Goal: Obtain resource: Obtain resource

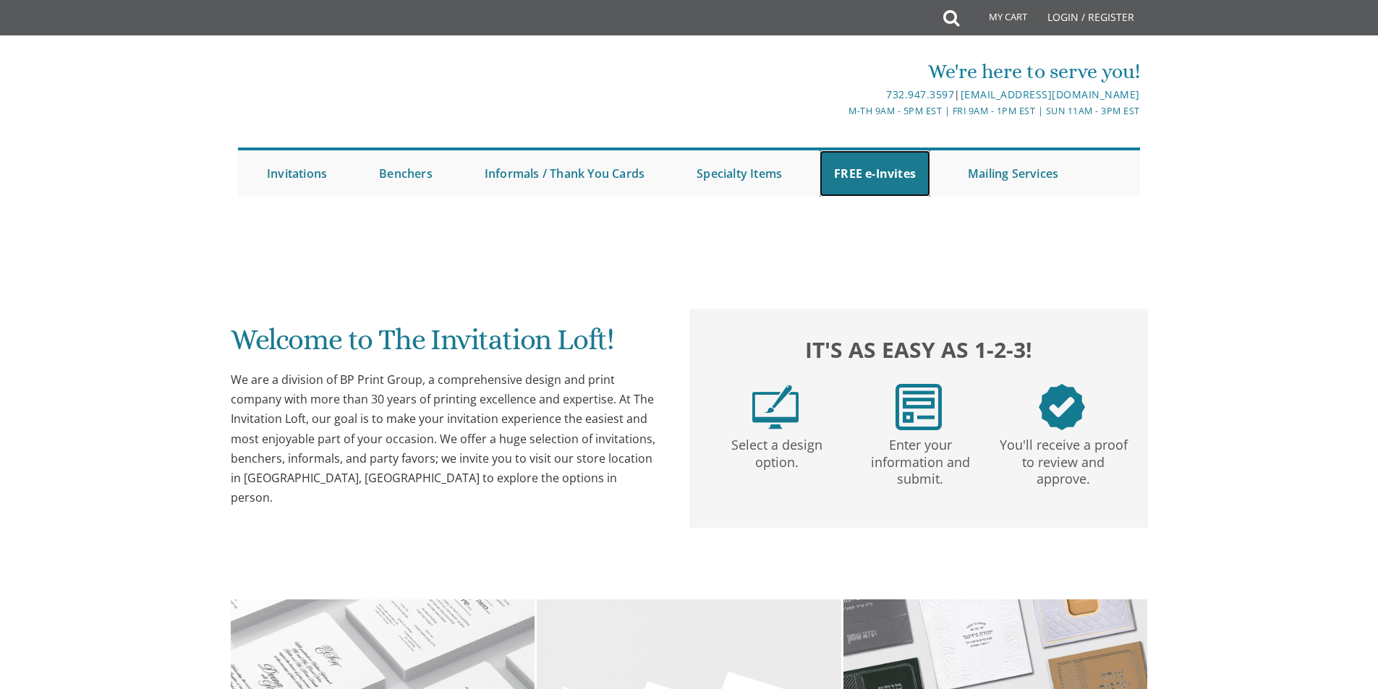
click at [859, 171] on link "FREE e-Invites" at bounding box center [875, 173] width 111 height 46
click at [866, 179] on link "FREE e-Invites" at bounding box center [875, 173] width 111 height 46
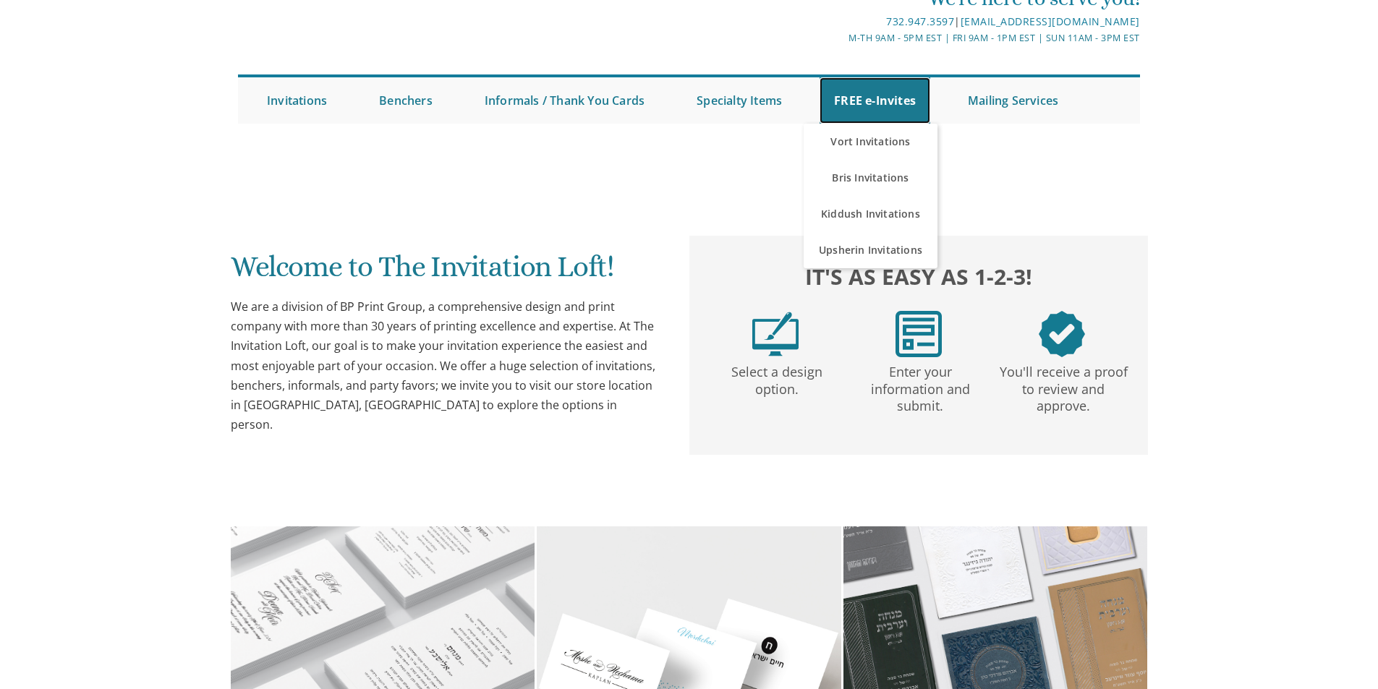
scroll to position [327, 0]
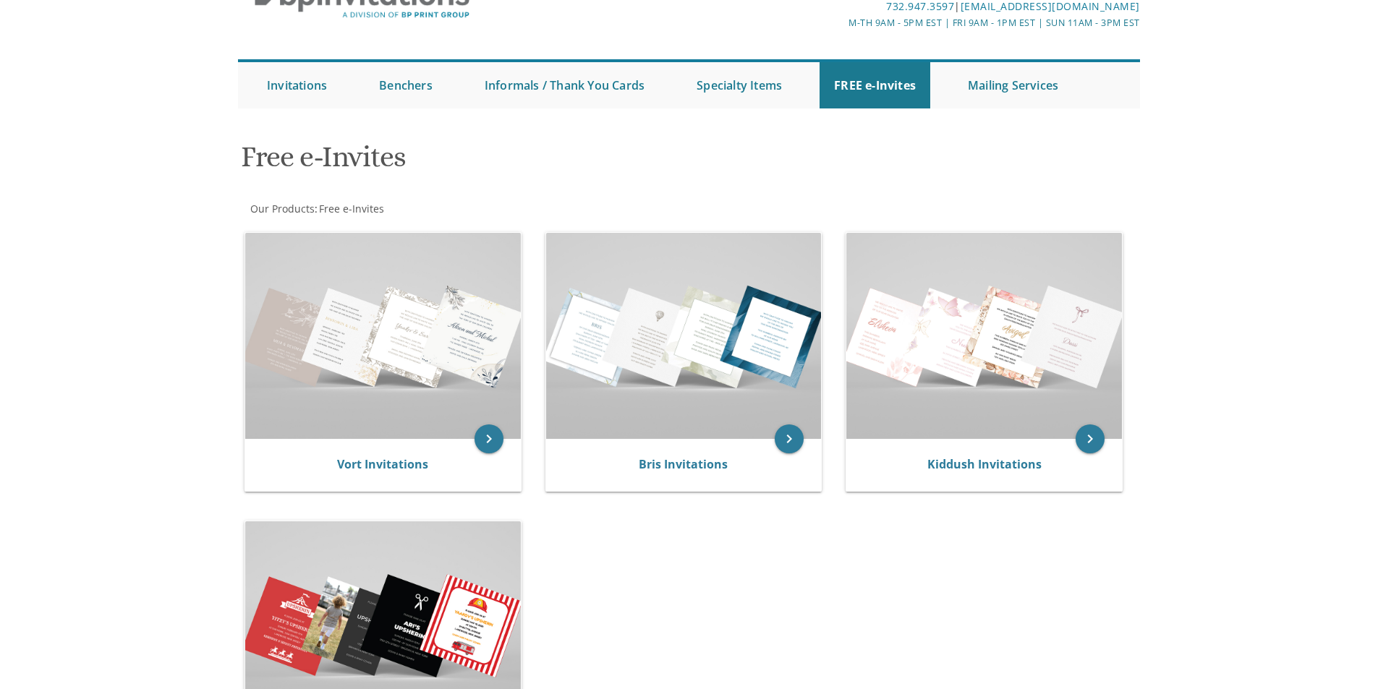
scroll to position [217, 0]
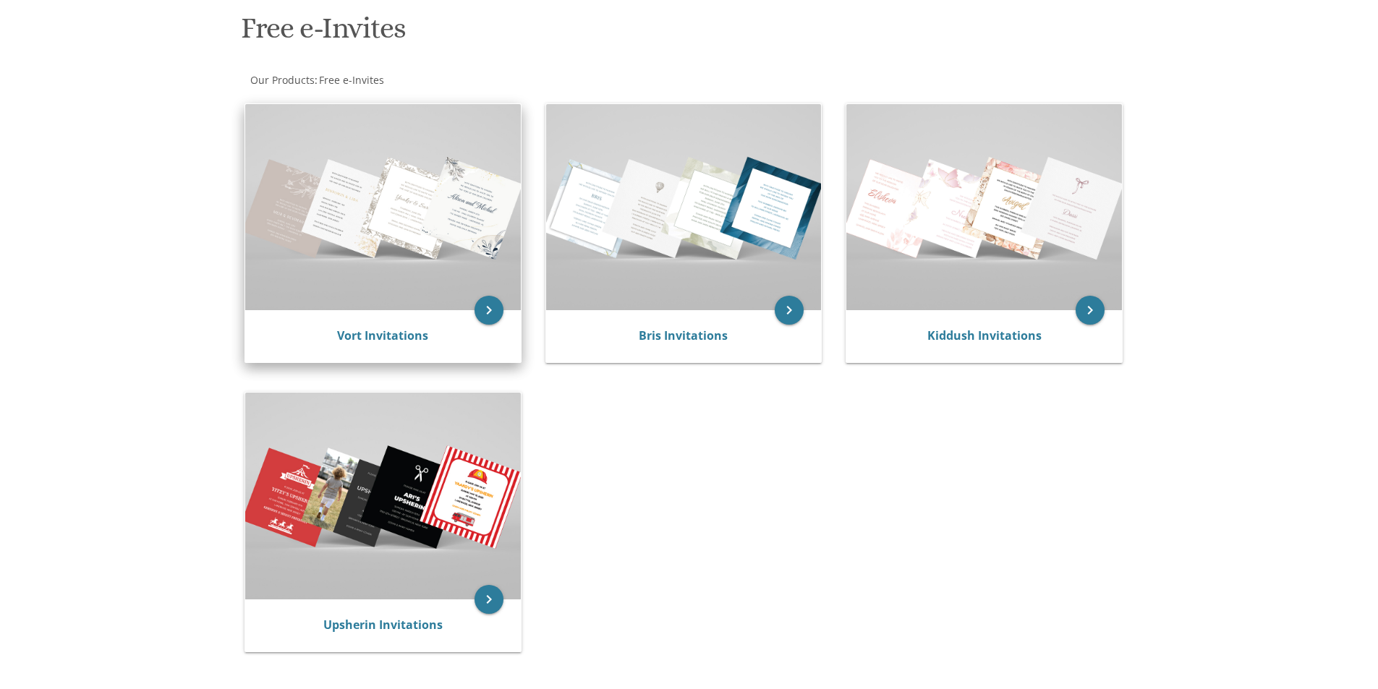
click at [352, 264] on img at bounding box center [383, 207] width 276 height 206
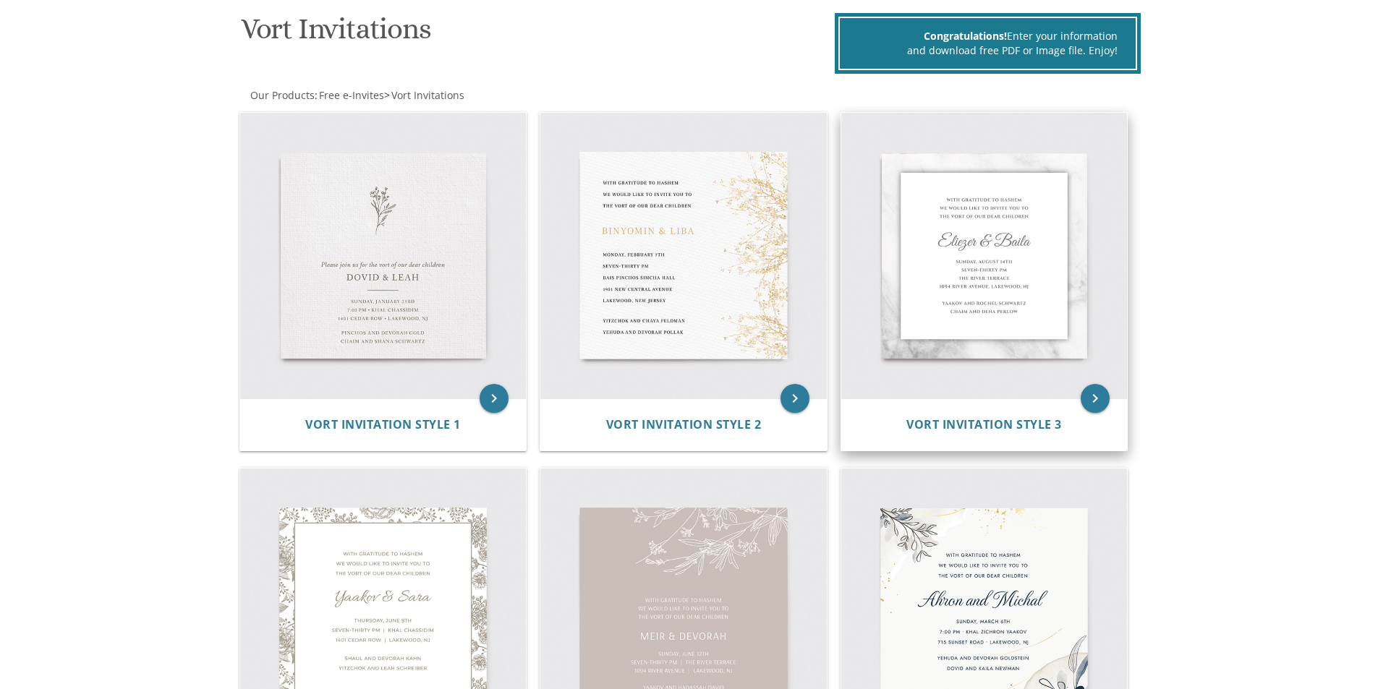
scroll to position [217, 0]
click at [991, 289] on img at bounding box center [984, 255] width 287 height 287
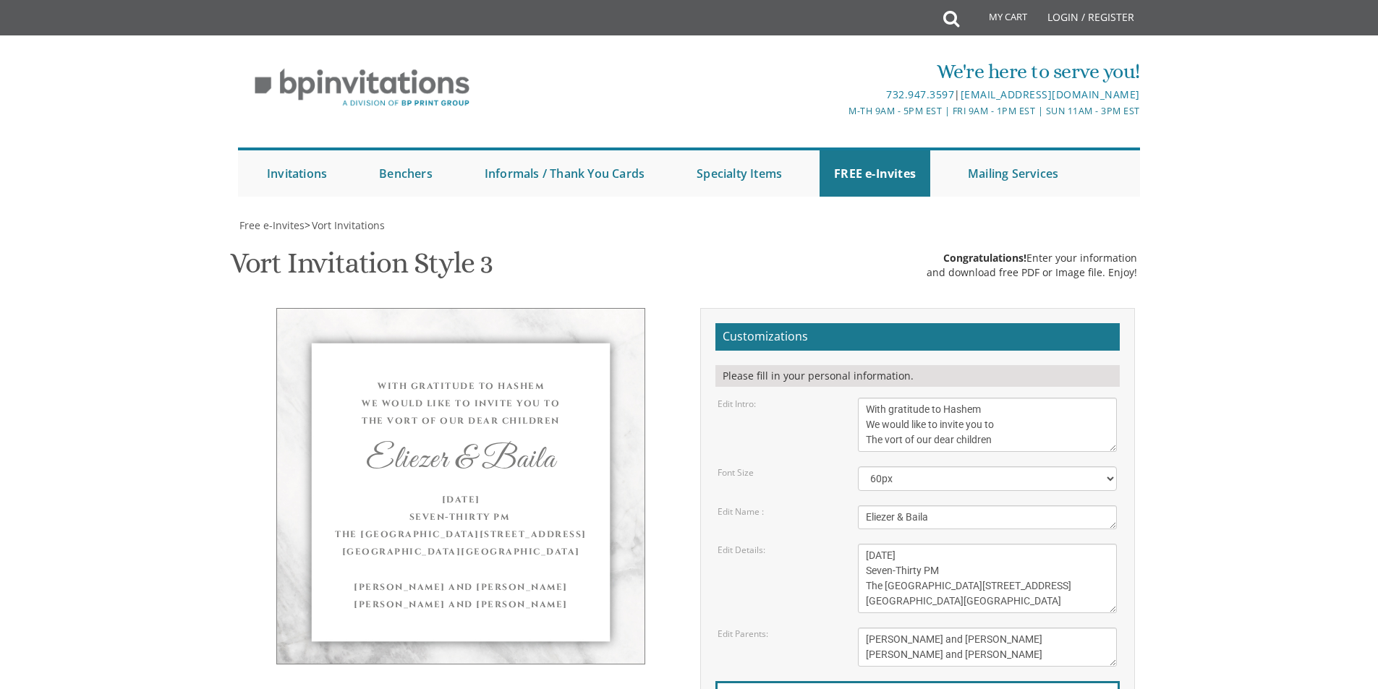
scroll to position [145, 0]
click at [1027, 398] on textarea "With gratitude to Hashem We would like to invite you to The vort of our dear ch…" at bounding box center [987, 425] width 259 height 54
drag, startPoint x: 1011, startPoint y: 297, endPoint x: 856, endPoint y: 264, distance: 158.9
click at [856, 398] on div "With gratitude to Hashem We would like to invite you to The vort of our dear ch…" at bounding box center [987, 425] width 281 height 54
type textarea "everyone is invited to join the weekly Shar Habitachon Shiur with special guest…"
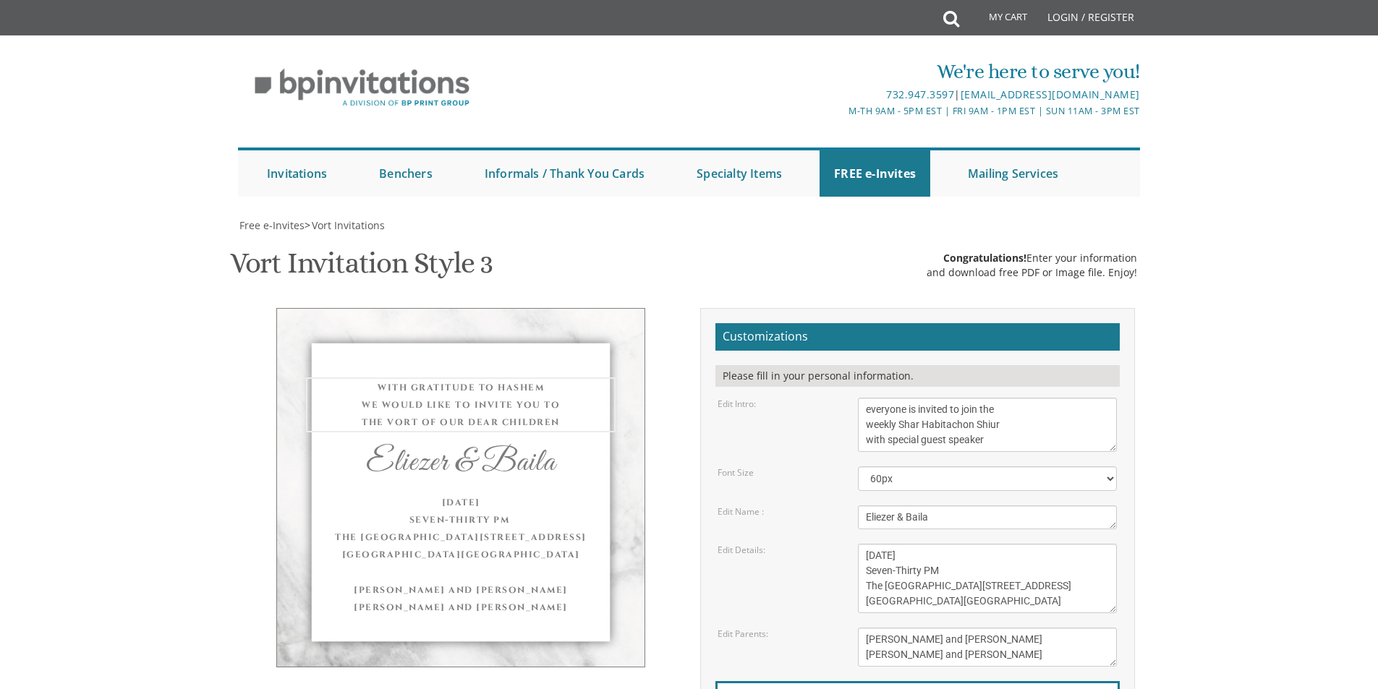
click at [951, 506] on textarea "Eliezer & Baila" at bounding box center [987, 518] width 259 height 24
drag, startPoint x: 938, startPoint y: 375, endPoint x: 817, endPoint y: 374, distance: 121.5
click at [817, 506] on div "Edit Name : Eliezer & Baila" at bounding box center [917, 518] width 421 height 24
type textarea "Rabbi Yisroel Brog"
click at [868, 544] on textarea "Wednesday, June 8th Seven-Thirty PM The River Terrace 1094 River Avenue, Lakewo…" at bounding box center [987, 578] width 259 height 69
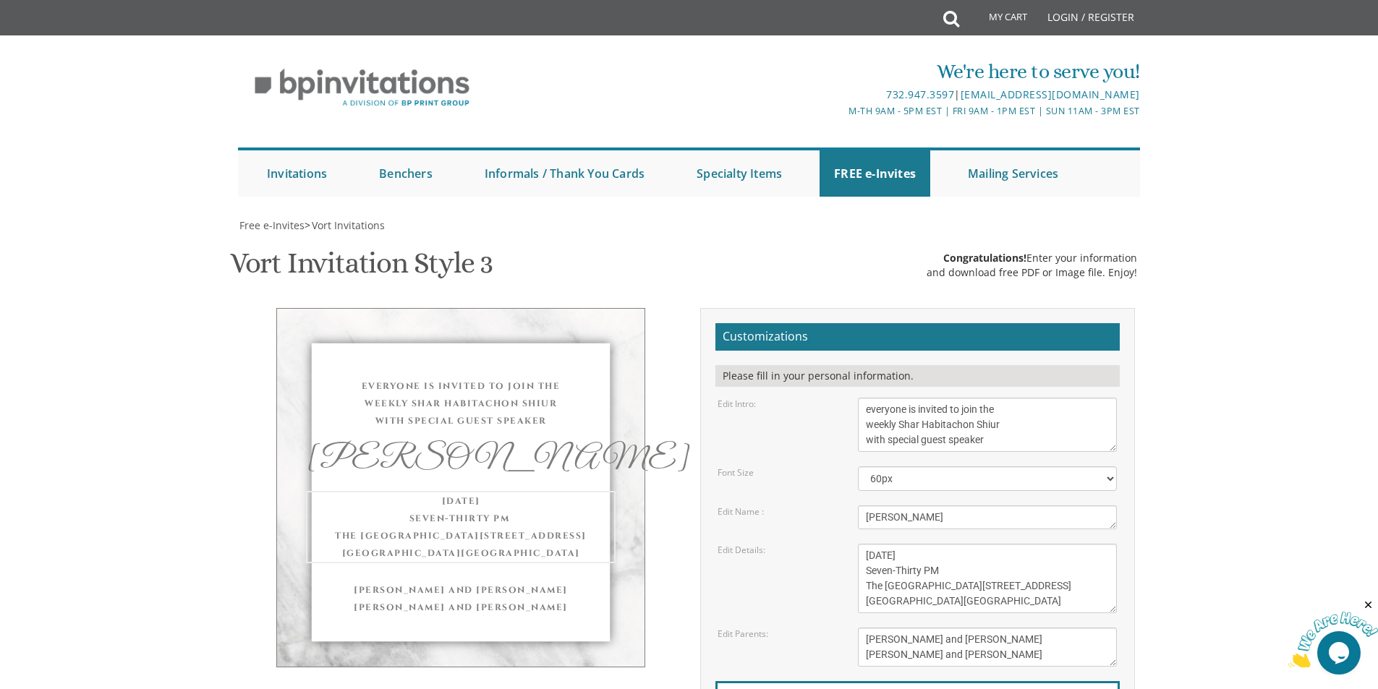
scroll to position [0, 0]
drag, startPoint x: 1029, startPoint y: 459, endPoint x: 860, endPoint y: 396, distance: 180.6
click at [854, 544] on div "Wednesday, June 8th Seven-Thirty PM The River Terrace 1094 River Avenue, Lakewo…" at bounding box center [987, 578] width 281 height 69
type textarea "Rosh Yeshiva Yeshivas Ateres Avigdor This Sunday Morning September 7th, 2025 Kh…"
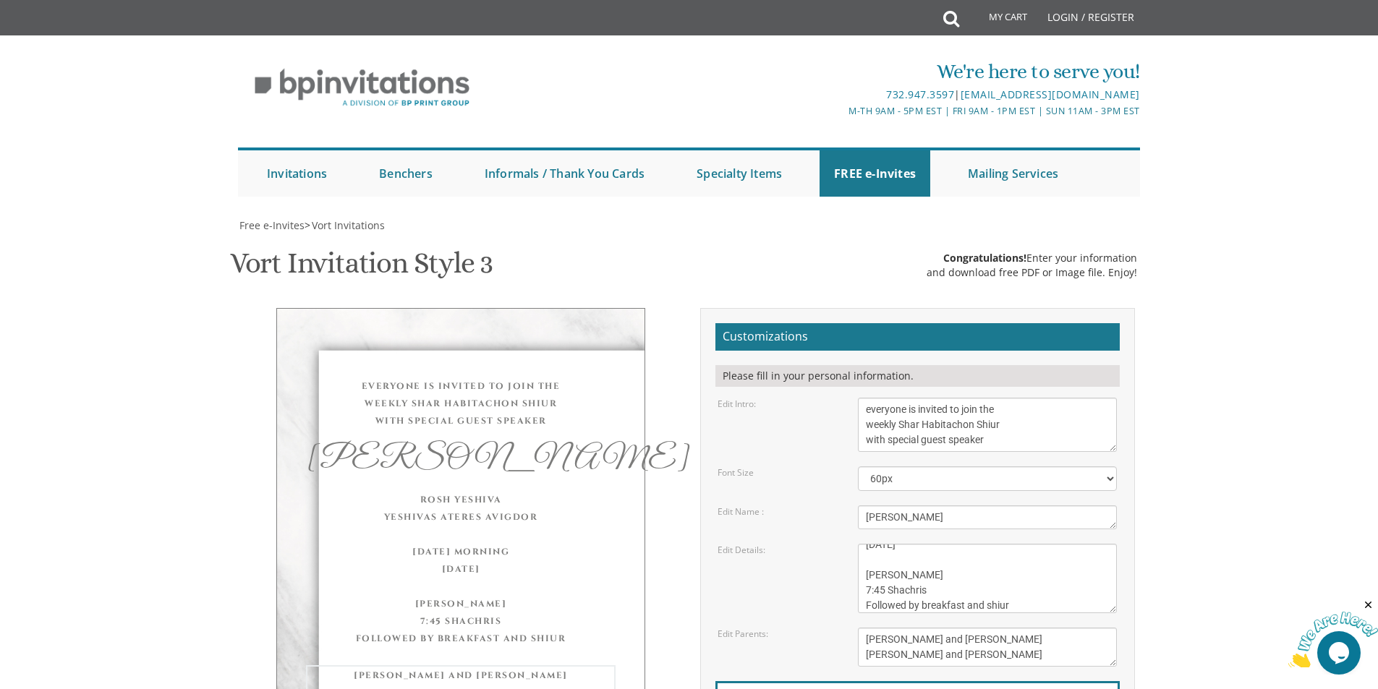
click at [1010, 628] on textarea "Mendy and Leah Klein Dovid and Rena Friedman" at bounding box center [987, 647] width 259 height 39
drag, startPoint x: 1014, startPoint y: 513, endPoint x: 826, endPoint y: 482, distance: 190.7
click at [826, 482] on form "Customizations Please fill in your personal information. Edit Intro: With grati…" at bounding box center [918, 559] width 404 height 472
click at [951, 544] on textarea "Wednesday, June 8th Seven-Thirty PM The River Terrace 1094 River Avenue, Lakewo…" at bounding box center [987, 578] width 259 height 69
click at [468, 491] on div "Rosh Yeshiva Yeshivas Ateres Avigdor This Sunday Morning September 7th, 2025 Kh…" at bounding box center [461, 570] width 310 height 159
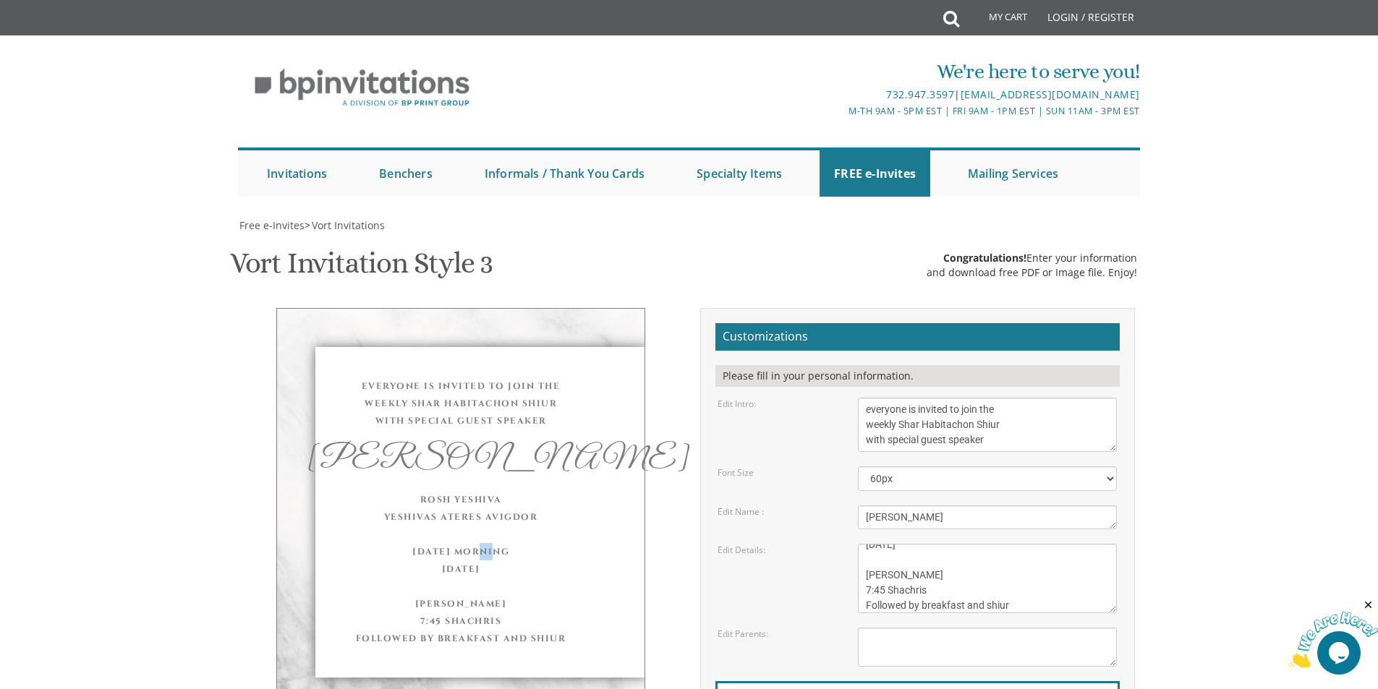
drag, startPoint x: 459, startPoint y: 409, endPoint x: 475, endPoint y: 409, distance: 16.6
click at [475, 491] on div "Rosh Yeshiva Yeshivas Ateres Avigdor This Sunday Morning September 7th, 2025 Kh…" at bounding box center [461, 569] width 310 height 156
click at [538, 491] on div "Rosh Yeshiva Yeshivas Ateres Avigdor This Sunday Morning September 7th, 2025 Kh…" at bounding box center [461, 569] width 310 height 156
click at [608, 378] on div "everyone is invited to join the weekly Shar Habitachon Shiur with special guest…" at bounding box center [461, 404] width 310 height 52
click at [1001, 398] on textarea "With gratitude to Hashem We would like to invite you to The vort of our dear ch…" at bounding box center [987, 425] width 259 height 54
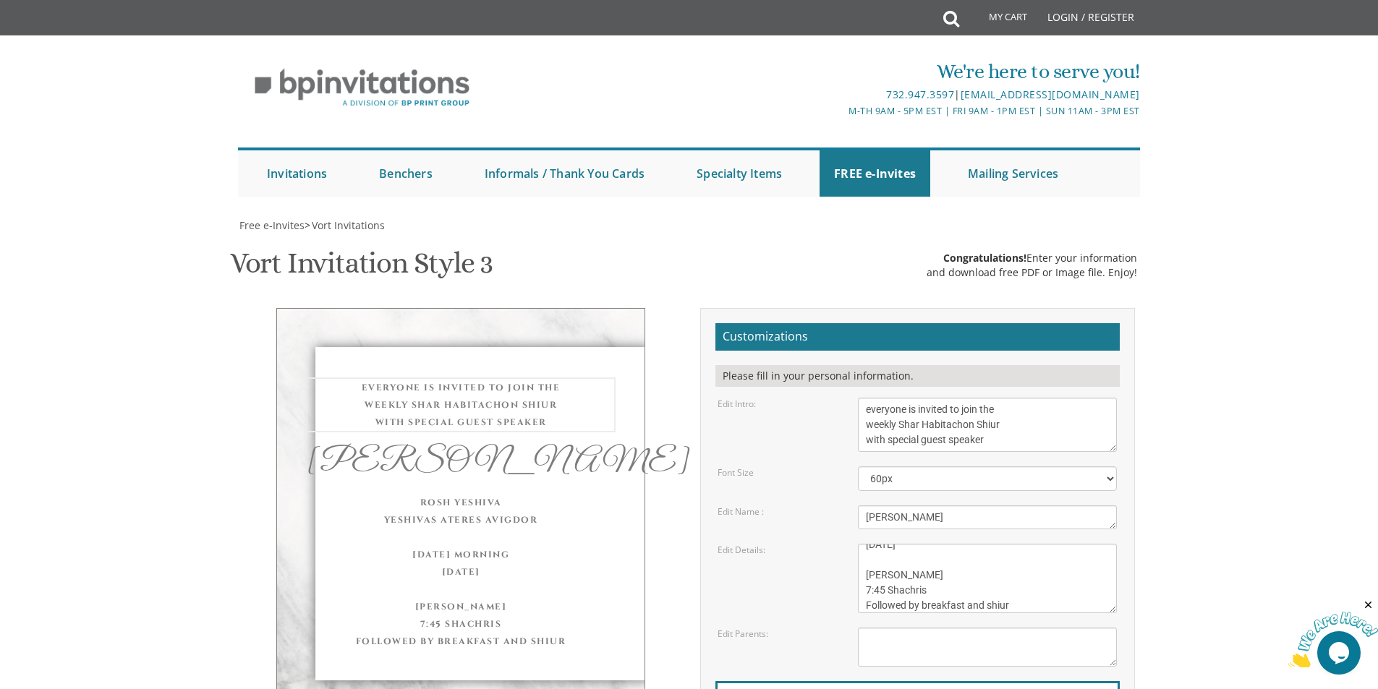
scroll to position [76, 0]
click at [918, 218] on div "Free e-Invites > Vort Invitations Vort Invitation Style 3 SKU: vort3 Congratula…" at bounding box center [689, 567] width 902 height 699
click at [449, 378] on div "everyone is invited to join the weekly Shar Habitachon Shiur with special guest…" at bounding box center [461, 404] width 310 height 52
click at [562, 444] on div "Rabbi Yisroel Brog" at bounding box center [461, 460] width 310 height 33
click at [944, 506] on textarea "Eliezer & Baila" at bounding box center [987, 518] width 259 height 24
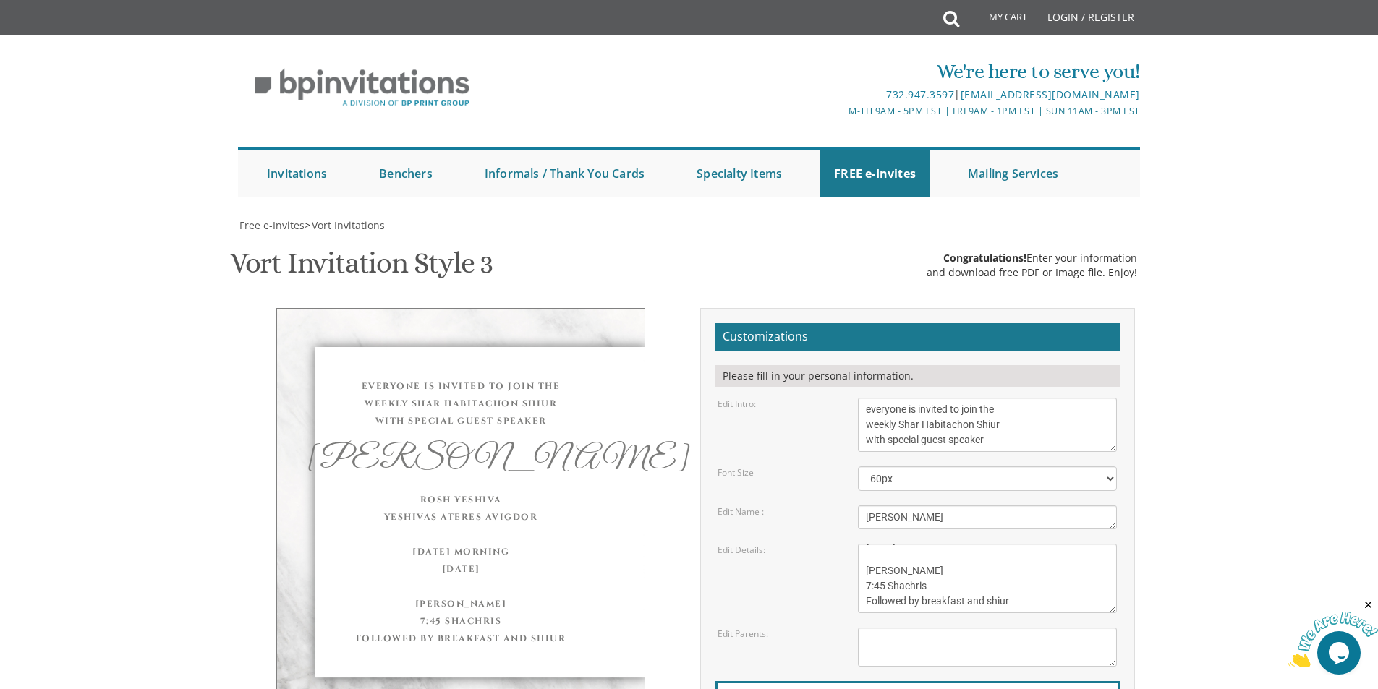
click at [941, 355] on form "Customizations Please fill in your personal information. Edit Intro: With grati…" at bounding box center [918, 559] width 404 height 472
click at [981, 398] on textarea "With gratitude to Hashem We would like to invite you to The vort of our dear ch…" at bounding box center [987, 425] width 259 height 54
drag, startPoint x: 996, startPoint y: 293, endPoint x: 816, endPoint y: 260, distance: 182.4
click at [816, 398] on div "Edit Intro: With gratitude to Hashem We would like to invite you to The vort of…" at bounding box center [917, 425] width 421 height 54
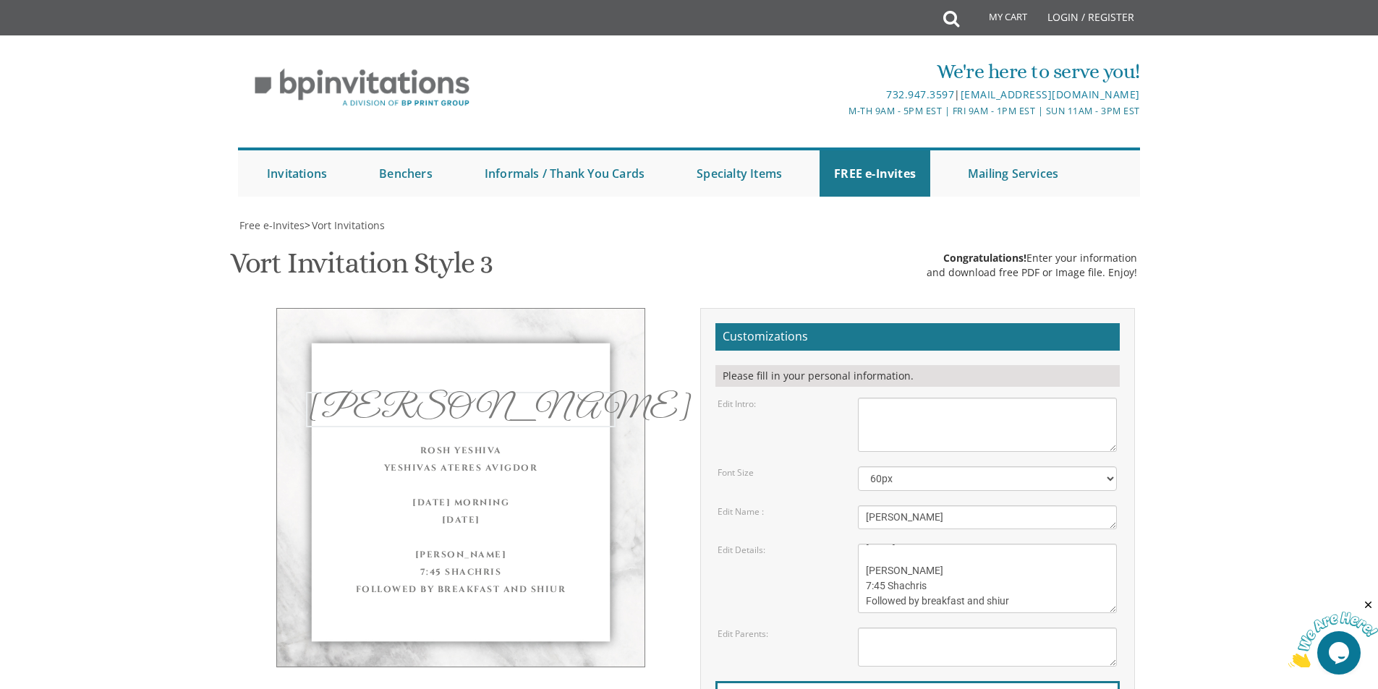
click at [985, 506] on textarea "Eliezer & Baila" at bounding box center [987, 518] width 259 height 24
click at [940, 398] on textarea "With gratitude to Hashem We would like to invite you to The vort of our dear ch…" at bounding box center [987, 425] width 259 height 54
paste textarea "everyone is invited to join the weekly Shar Habitachon Shiur with special guest…"
click at [953, 506] on textarea "Eliezer & Baila" at bounding box center [987, 518] width 259 height 24
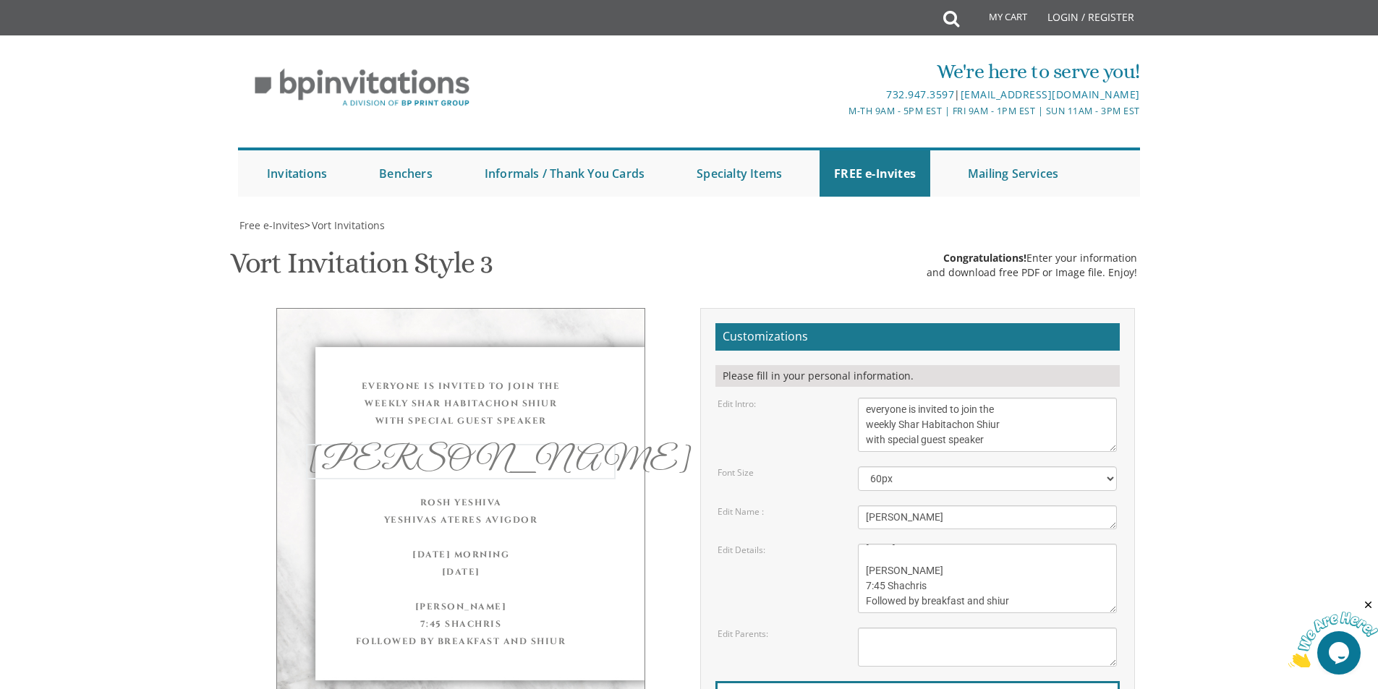
click at [964, 398] on textarea "With gratitude to Hashem We would like to invite you to The vort of our dear ch…" at bounding box center [987, 425] width 259 height 54
click at [975, 398] on textarea "With gratitude to Hashem We would like to invite you to The vort of our dear ch…" at bounding box center [987, 425] width 259 height 54
click at [862, 398] on textarea "With gratitude to Hashem We would like to invite you to The vort of our dear ch…" at bounding box center [987, 425] width 259 height 54
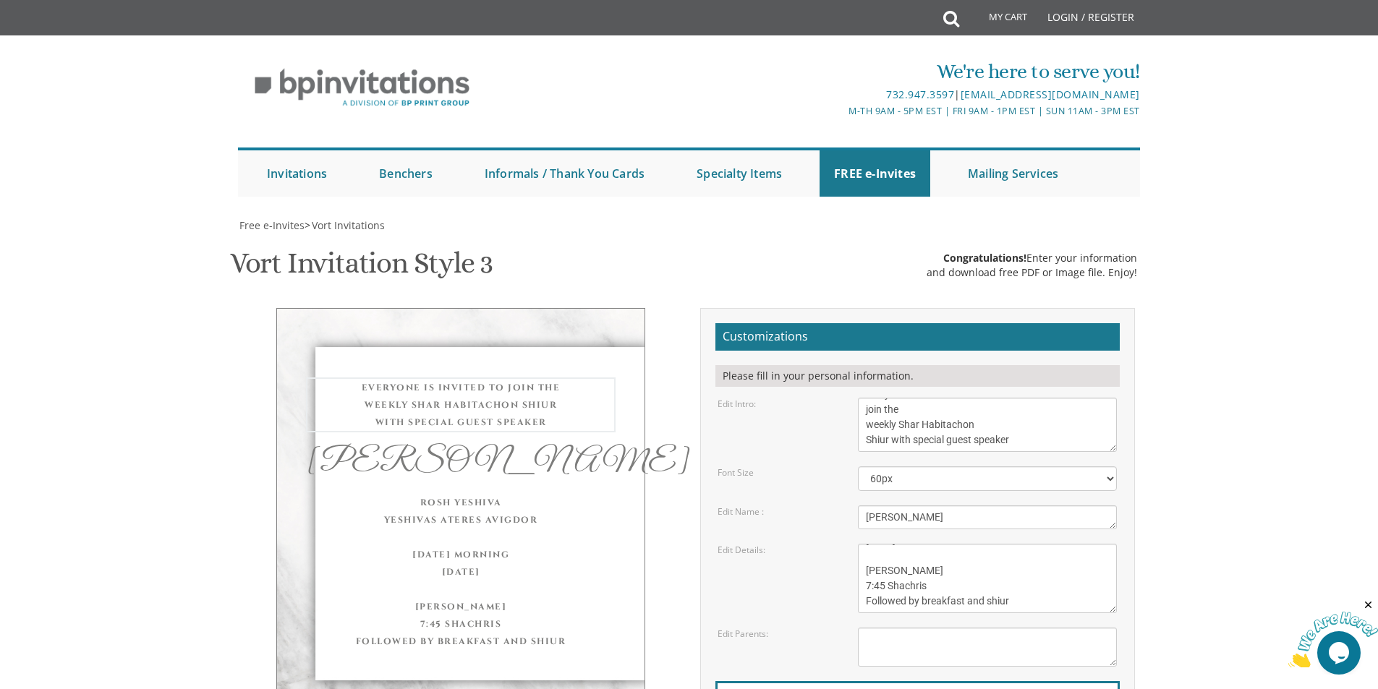
click at [947, 398] on textarea "With gratitude to Hashem We would like to invite you to The vort of our dear ch…" at bounding box center [987, 425] width 259 height 54
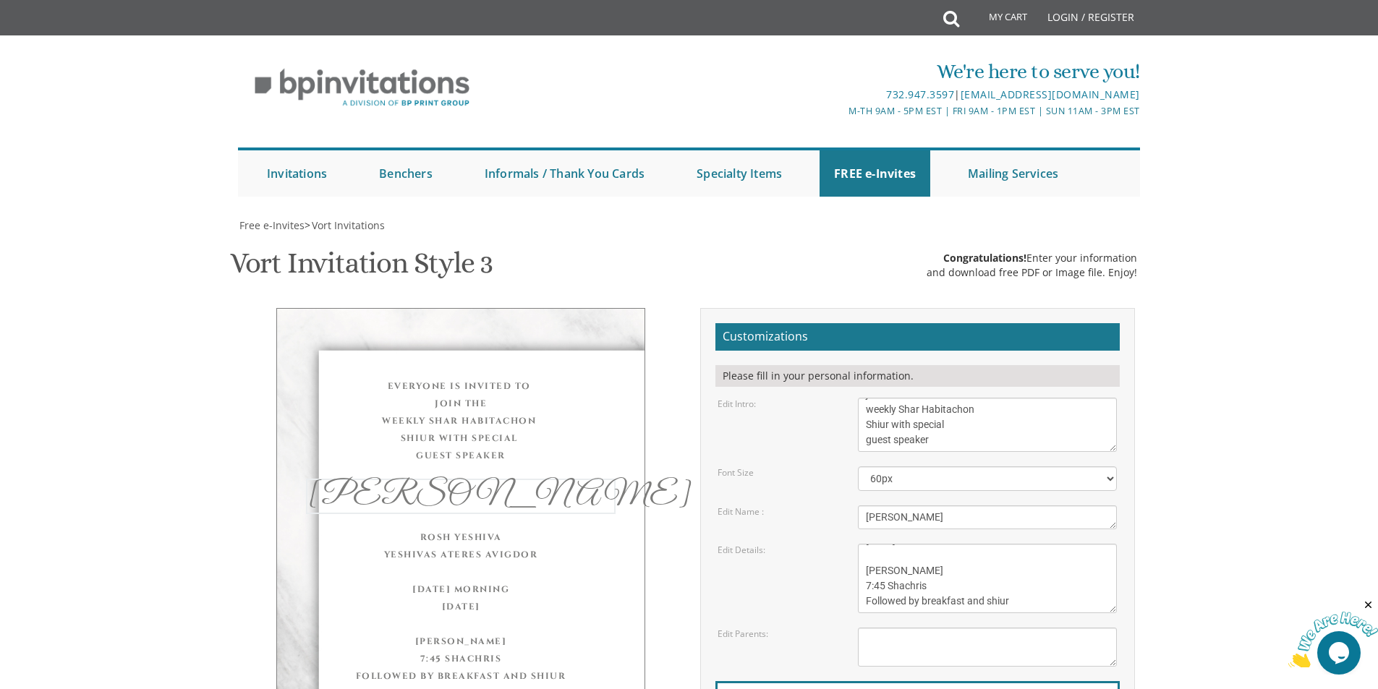
click at [967, 506] on textarea "Eliezer & Baila" at bounding box center [987, 518] width 259 height 24
click at [957, 398] on textarea "With gratitude to Hashem We would like to invite you to The vort of our dear ch…" at bounding box center [987, 425] width 259 height 54
click at [865, 398] on textarea "With gratitude to Hashem We would like to invite you to The vort of our dear ch…" at bounding box center [987, 425] width 259 height 54
click at [919, 398] on textarea "With gratitude to Hashem We would like to invite you to The vort of our dear ch…" at bounding box center [987, 425] width 259 height 54
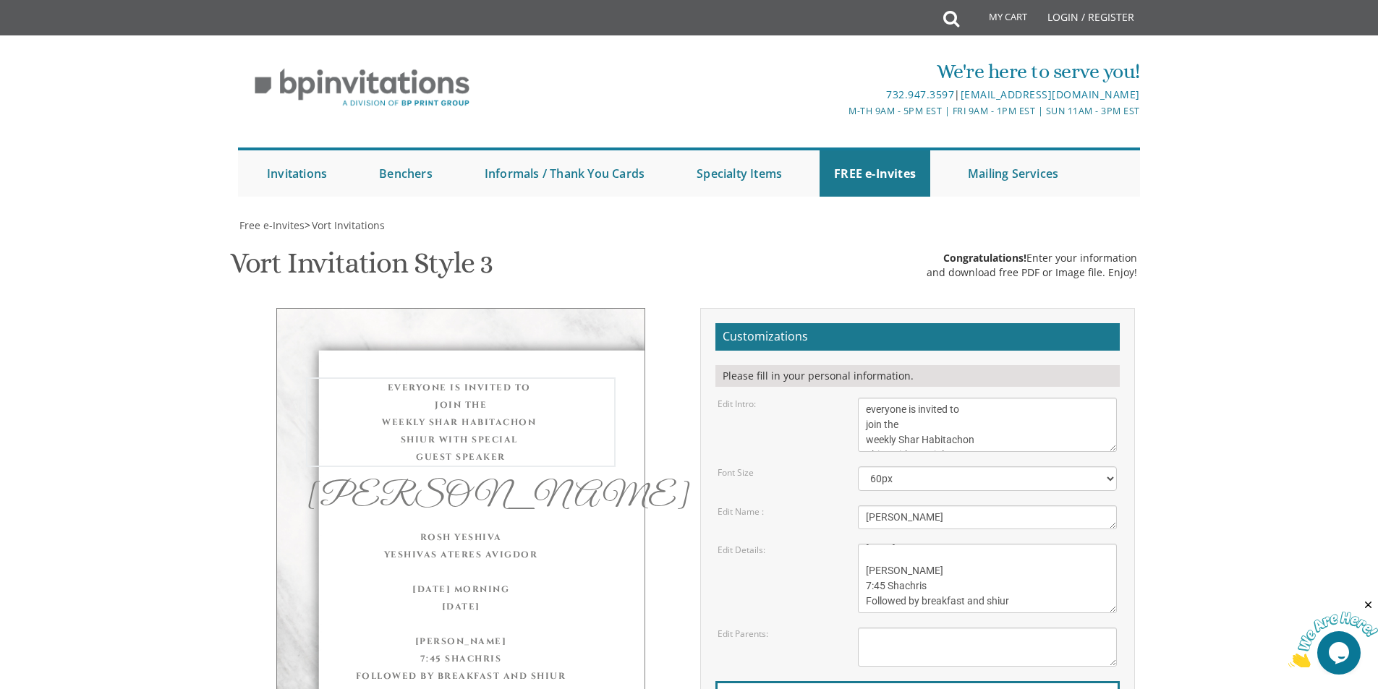
click at [865, 398] on textarea "With gratitude to Hashem We would like to invite you to The vort of our dear ch…" at bounding box center [987, 425] width 259 height 54
click at [935, 398] on textarea "With gratitude to Hashem We would like to invite you to The vort of our dear ch…" at bounding box center [987, 425] width 259 height 54
click at [863, 398] on textarea "With gratitude to Hashem We would like to invite you to The vort of our dear ch…" at bounding box center [987, 425] width 259 height 54
click at [925, 506] on textarea "Eliezer & Baila" at bounding box center [987, 518] width 259 height 24
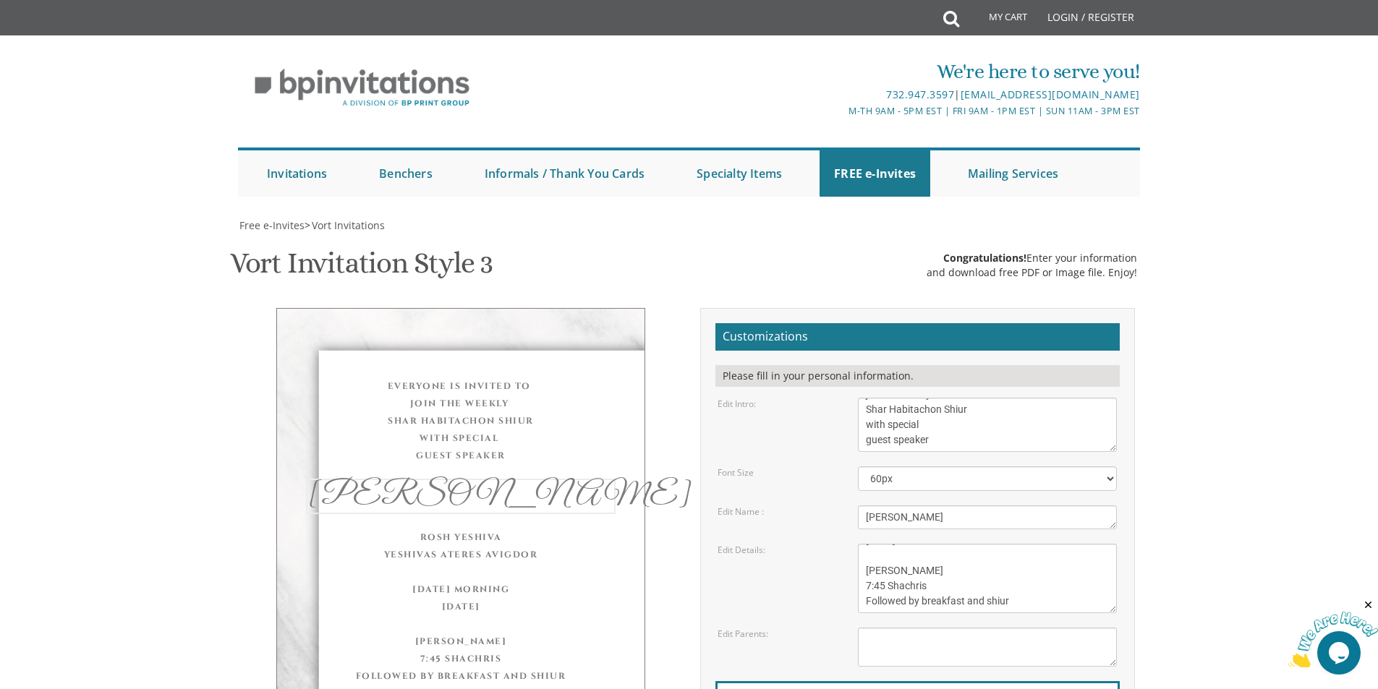
click at [583, 479] on div "Rabbi Yisroel Brog" at bounding box center [461, 496] width 310 height 35
click at [598, 378] on div "everyone is invited to join the weekly Shar Habitachon Shiur with special guest…" at bounding box center [461, 421] width 310 height 87
click at [863, 398] on textarea "With gratitude to Hashem We would like to invite you to The vort of our dear ch…" at bounding box center [987, 425] width 259 height 54
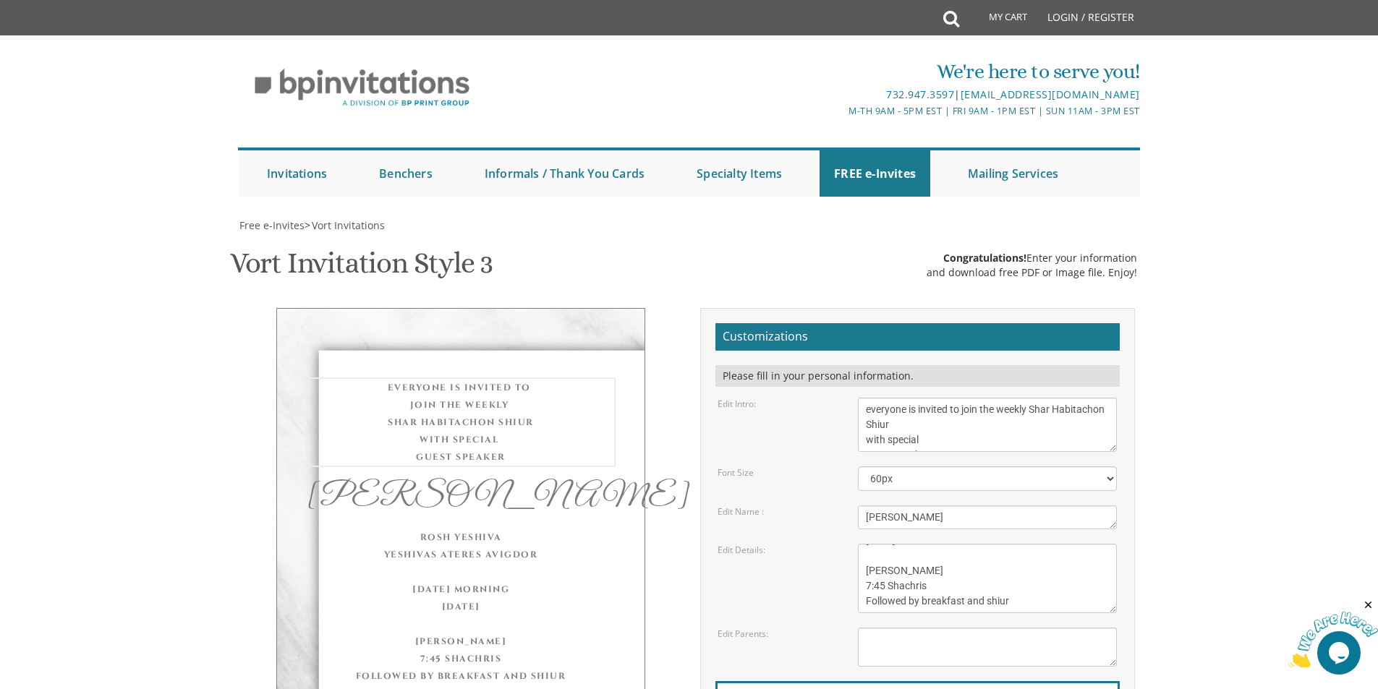
click at [863, 398] on textarea "With gratitude to Hashem We would like to invite you to The vort of our dear ch…" at bounding box center [987, 425] width 259 height 54
click at [891, 398] on textarea "With gratitude to Hashem We would like to invite you to The vort of our dear ch…" at bounding box center [987, 425] width 259 height 54
click at [970, 506] on textarea "Eliezer & Baila" at bounding box center [987, 518] width 259 height 24
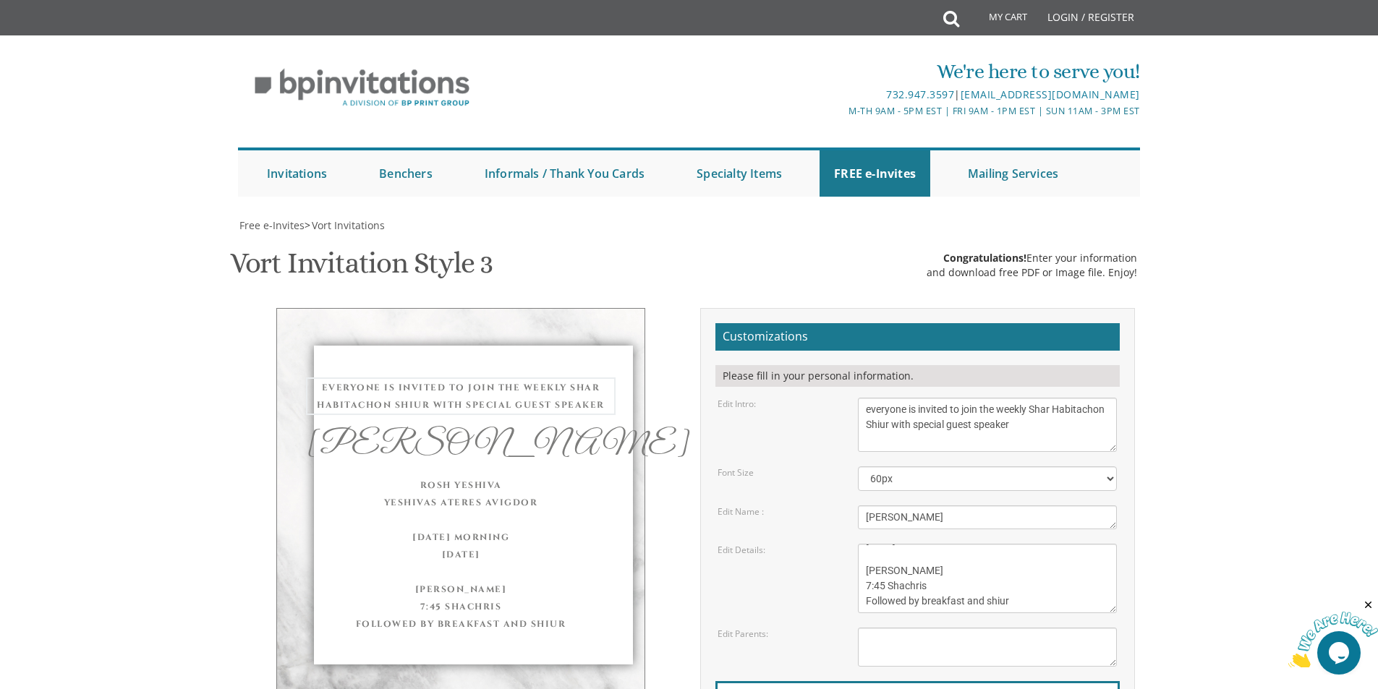
click at [1000, 398] on textarea "With gratitude to Hashem We would like to invite you to The vort of our dear ch…" at bounding box center [987, 425] width 259 height 54
click at [963, 506] on textarea "Eliezer & Baila" at bounding box center [987, 518] width 259 height 24
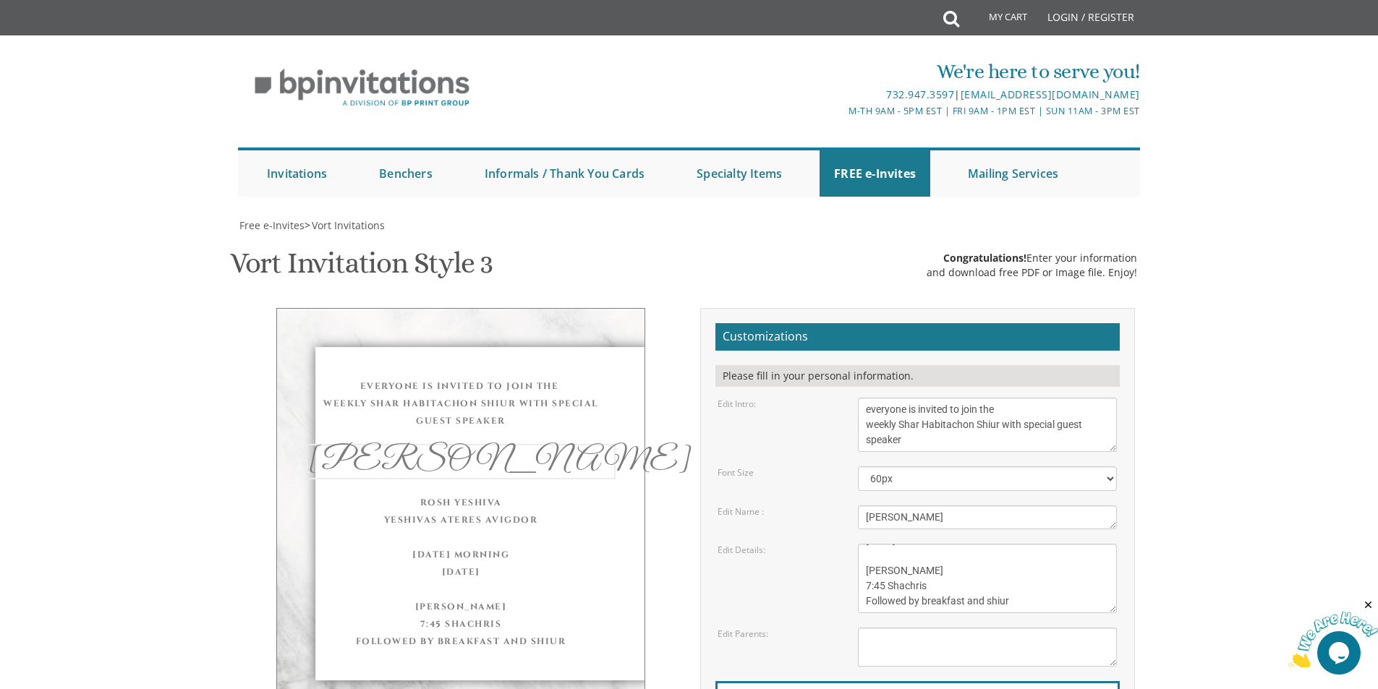
click at [1004, 398] on textarea "With gratitude to Hashem We would like to invite you to The vort of our dear ch…" at bounding box center [987, 425] width 259 height 54
click at [981, 506] on textarea "Eliezer & Baila" at bounding box center [987, 518] width 259 height 24
click at [866, 398] on textarea "With gratitude to Hashem We would like to invite you to The vort of our dear ch…" at bounding box center [987, 425] width 259 height 54
click at [964, 506] on textarea "Eliezer & Baila" at bounding box center [987, 518] width 259 height 24
click at [870, 398] on textarea "With gratitude to Hashem We would like to invite you to The vort of our dear ch…" at bounding box center [987, 425] width 259 height 54
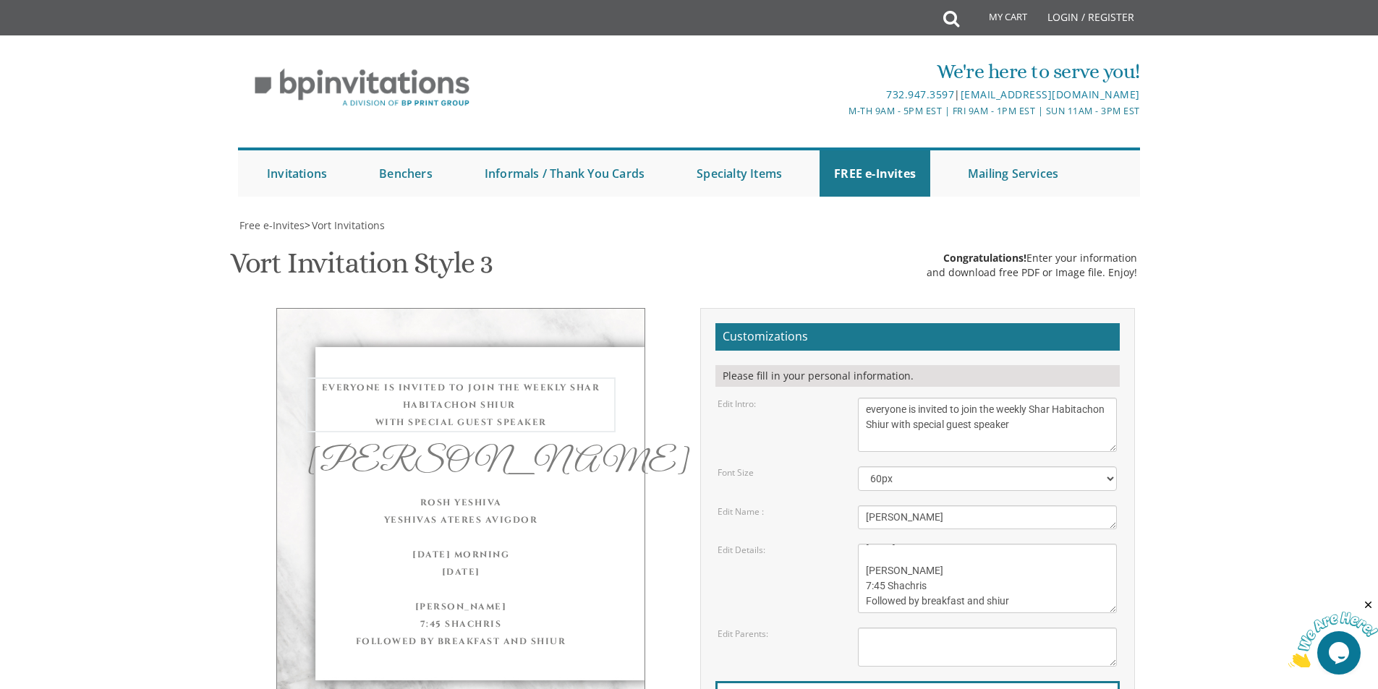
type textarea "everyone is invited to join the weekly Shar Habitachon Shiur with special guest…"
click at [967, 506] on textarea "Eliezer & Baila" at bounding box center [987, 518] width 259 height 24
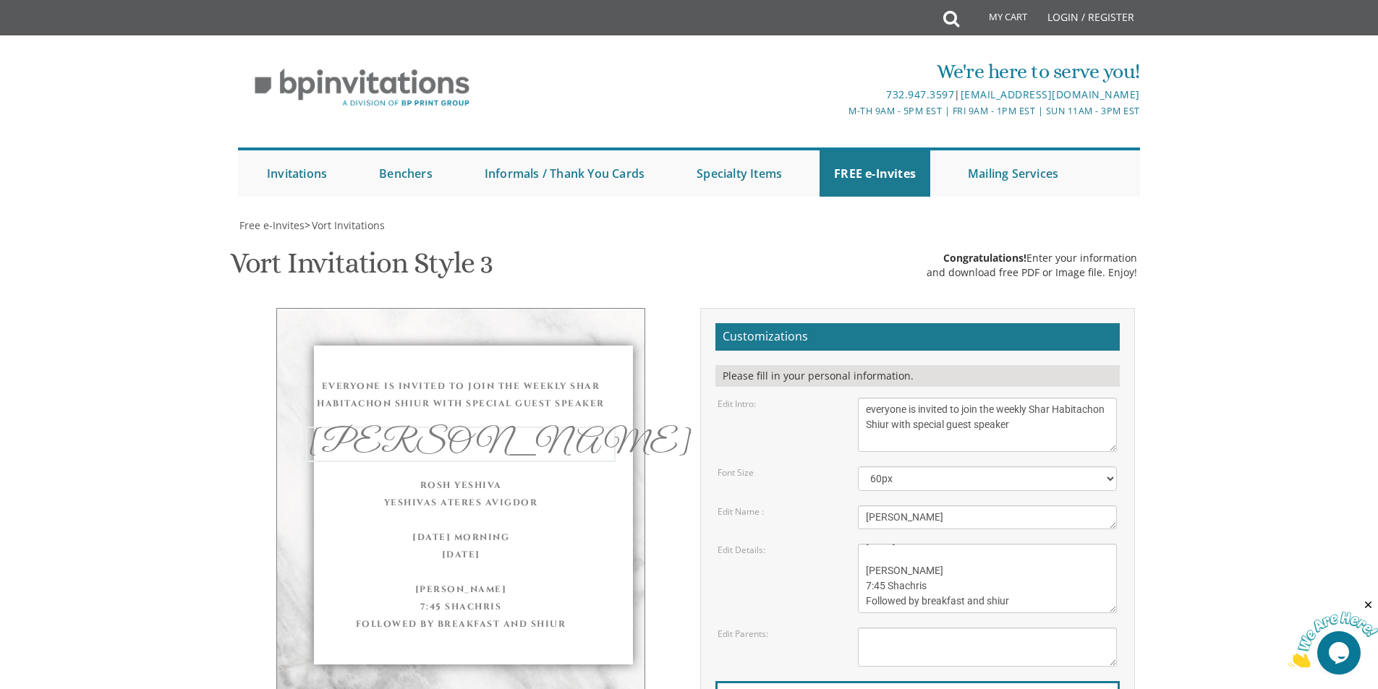
click at [498, 531] on div "everyone is invited to join the weekly Shar Habitachon Shiur with special guest…" at bounding box center [460, 505] width 369 height 394
click at [545, 507] on div "everyone is invited to join the weekly Shar Habitachon Shiur with special guest…" at bounding box center [460, 503] width 369 height 391
drag, startPoint x: 520, startPoint y: 423, endPoint x: 480, endPoint y: 417, distance: 40.8
click at [480, 474] on div "Rosh Yeshiva Yeshivas Ateres Avigdor This Sunday Morning September 7th, 2025 Kh…" at bounding box center [461, 552] width 310 height 156
drag, startPoint x: 941, startPoint y: 313, endPoint x: 942, endPoint y: 322, distance: 8.8
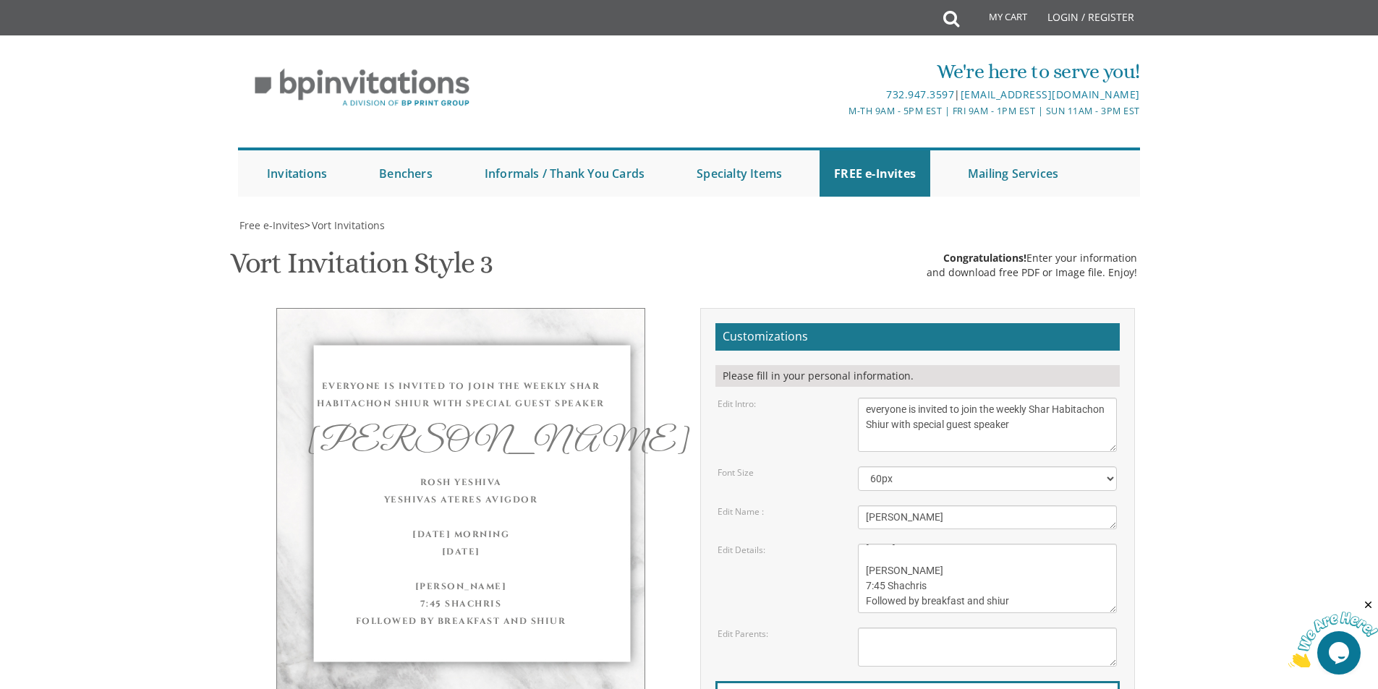
click at [942, 323] on form "Customizations Please fill in your personal information. Edit Intro: With grati…" at bounding box center [918, 559] width 404 height 472
click at [940, 467] on select "40px 50px 60px 70px 80px" at bounding box center [987, 479] width 259 height 25
select select "40px"
click at [858, 467] on select "40px 50px 60px 70px 80px" at bounding box center [987, 479] width 259 height 25
click at [912, 398] on textarea "With gratitude to Hashem We would like to invite you to The vort of our dear ch…" at bounding box center [987, 425] width 259 height 54
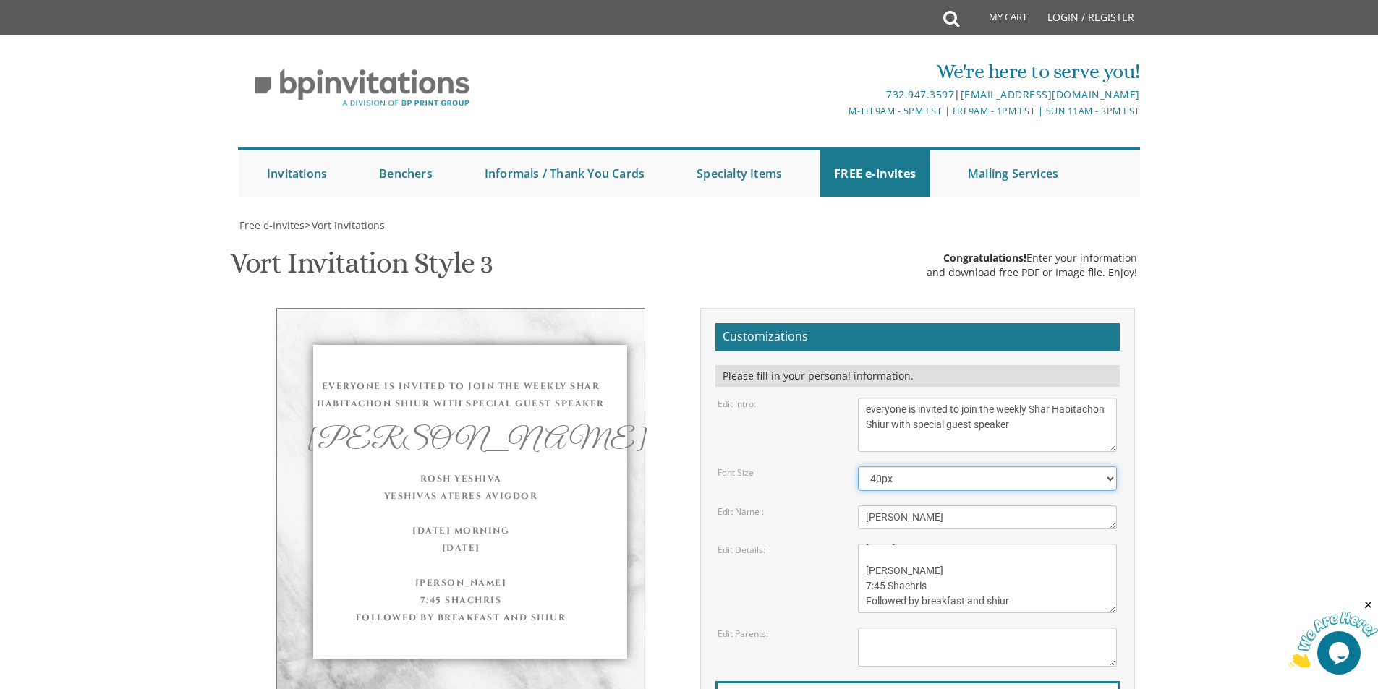
click at [950, 467] on select "40px 50px 60px 70px 80px" at bounding box center [987, 479] width 259 height 25
click at [858, 467] on select "40px 50px 60px 70px 80px" at bounding box center [987, 479] width 259 height 25
click at [926, 398] on textarea "With gratitude to Hashem We would like to invite you to The vort of our dear ch…" at bounding box center [987, 425] width 259 height 54
click at [1001, 398] on textarea "With gratitude to Hashem We would like to invite you to The vort of our dear ch…" at bounding box center [987, 425] width 259 height 54
click at [1005, 398] on textarea "With gratitude to Hashem We would like to invite you to The vort of our dear ch…" at bounding box center [987, 425] width 259 height 54
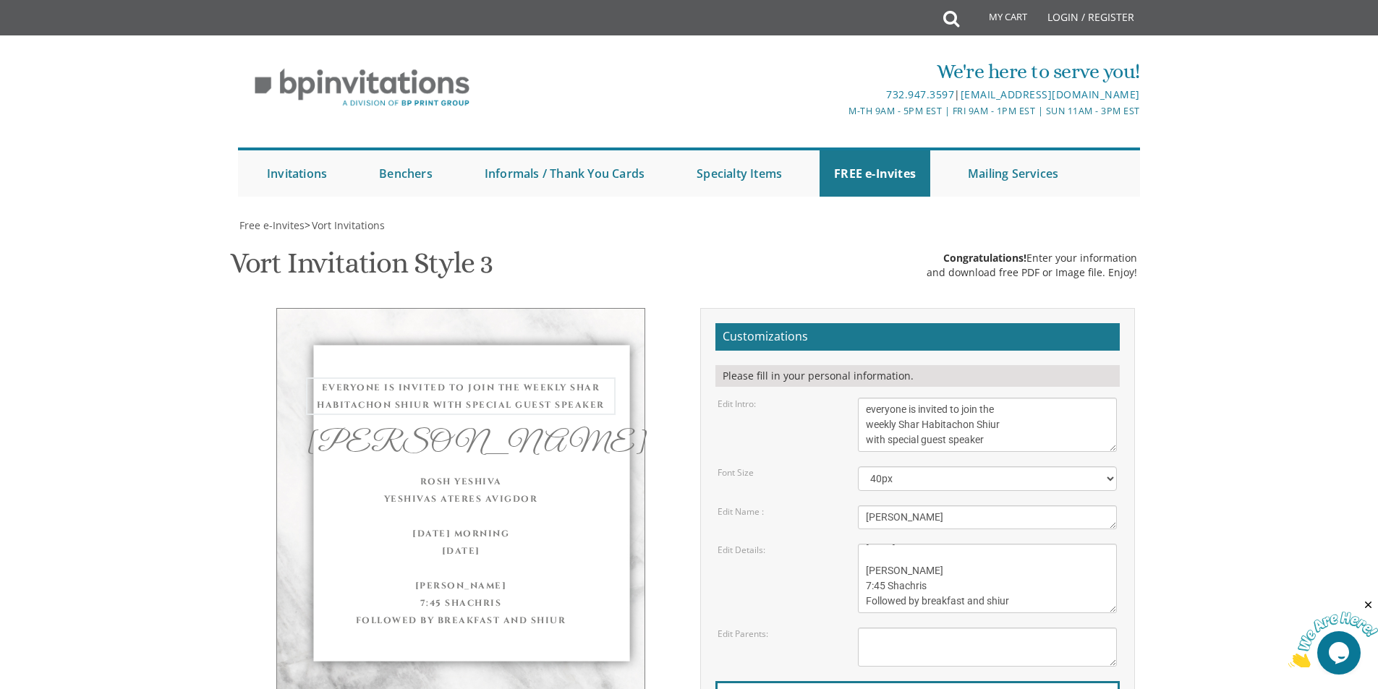
type textarea "everyone is invited to join the weekly Shar Habitachon Shiur with special guest…"
click at [1014, 506] on textarea "Eliezer & Baila" at bounding box center [987, 518] width 259 height 24
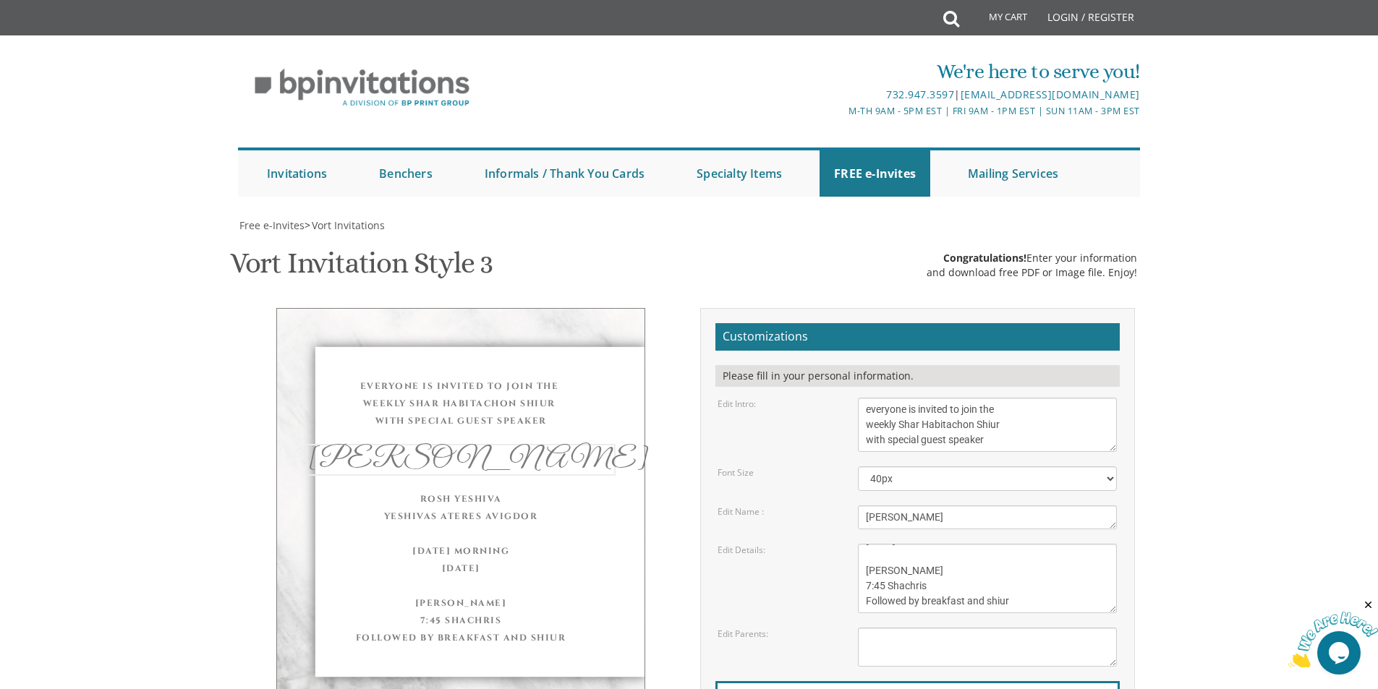
click at [1020, 506] on textarea "Eliezer & Baila" at bounding box center [987, 518] width 259 height 24
click at [983, 323] on form "Customizations Please fill in your personal information. Edit Intro: With grati…" at bounding box center [918, 559] width 404 height 472
click at [985, 398] on textarea "With gratitude to Hashem We would like to invite you to The vort of our dear ch…" at bounding box center [987, 425] width 259 height 54
click at [961, 467] on select "40px 50px 60px 70px 80px" at bounding box center [987, 479] width 259 height 25
click at [858, 467] on select "40px 50px 60px 70px 80px" at bounding box center [987, 479] width 259 height 25
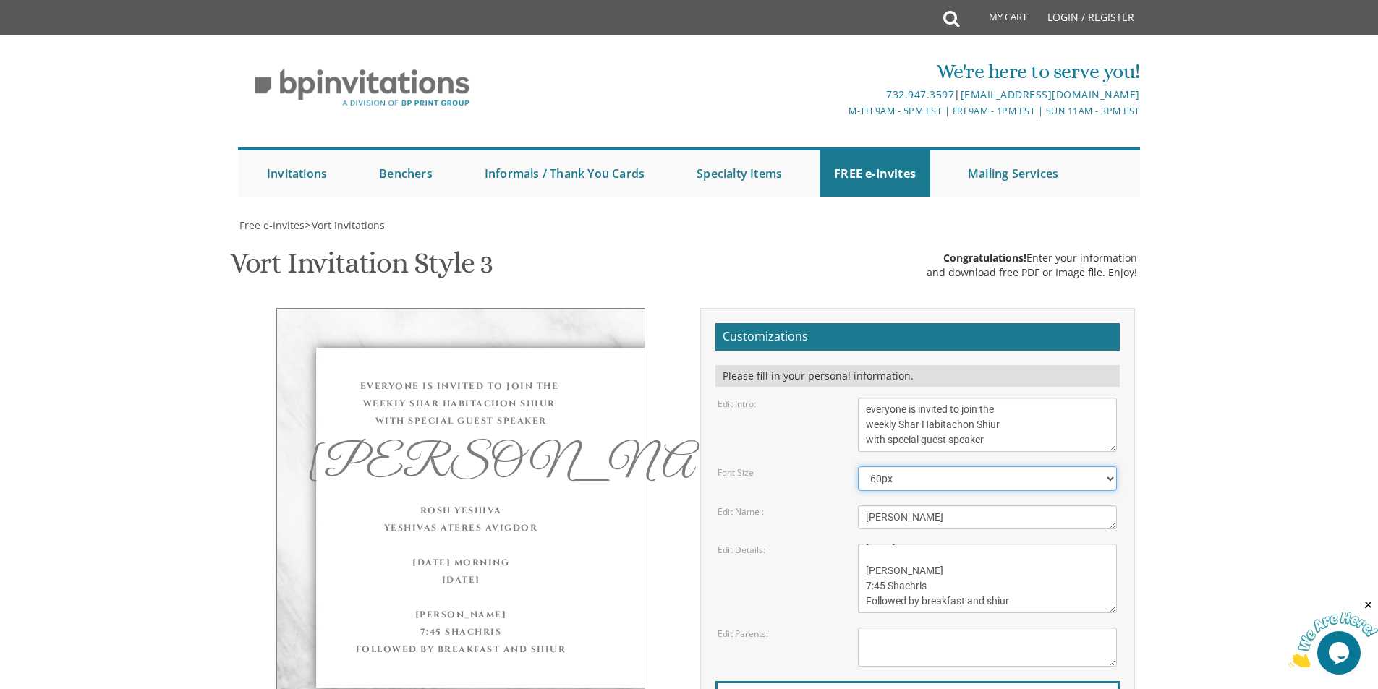
click at [912, 467] on select "40px 50px 60px 70px 80px" at bounding box center [987, 479] width 259 height 25
select select "40px"
click at [858, 467] on select "40px 50px 60px 70px 80px" at bounding box center [987, 479] width 259 height 25
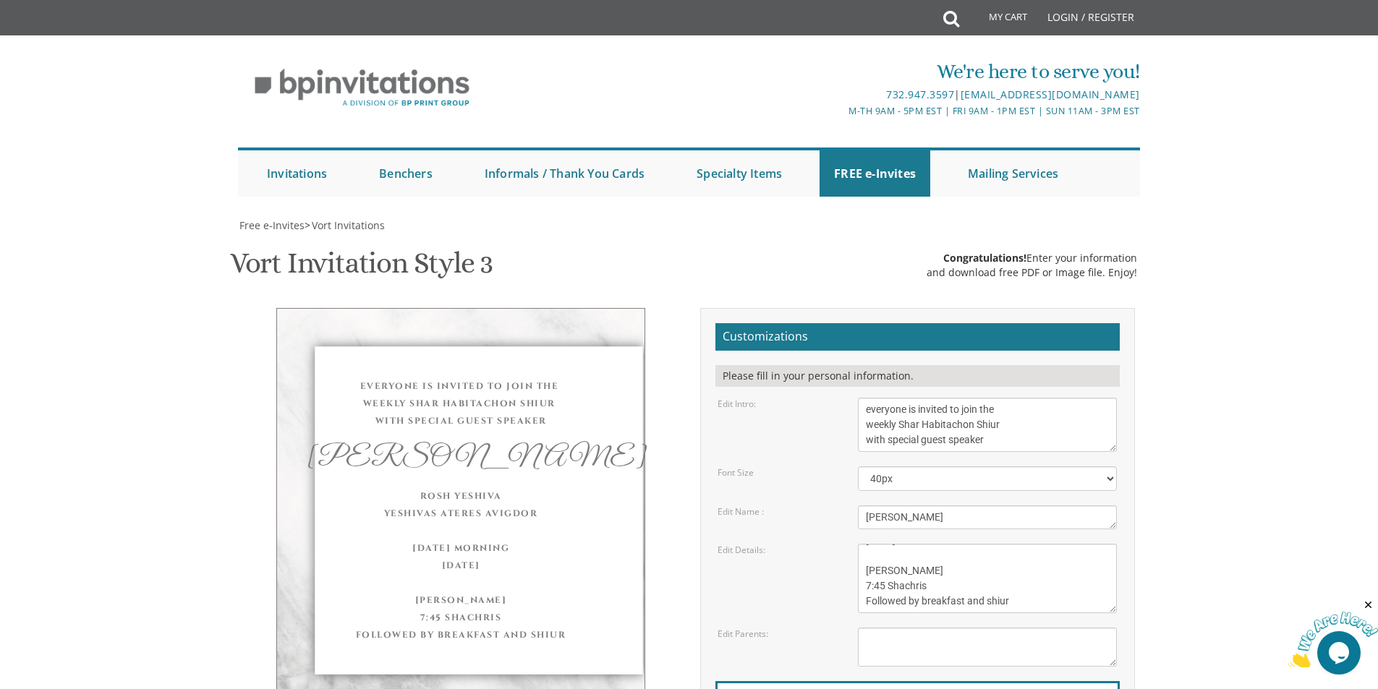
click at [957, 398] on textarea "With gratitude to Hashem We would like to invite you to The vort of our dear ch…" at bounding box center [987, 425] width 259 height 54
click at [1011, 398] on textarea "With gratitude to Hashem We would like to invite you to The vort of our dear ch…" at bounding box center [987, 425] width 259 height 54
drag, startPoint x: 990, startPoint y: 300, endPoint x: 852, endPoint y: 252, distance: 146.2
click at [852, 323] on form "Customizations Please fill in your personal information. Edit Intro: With grati…" at bounding box center [918, 559] width 404 height 472
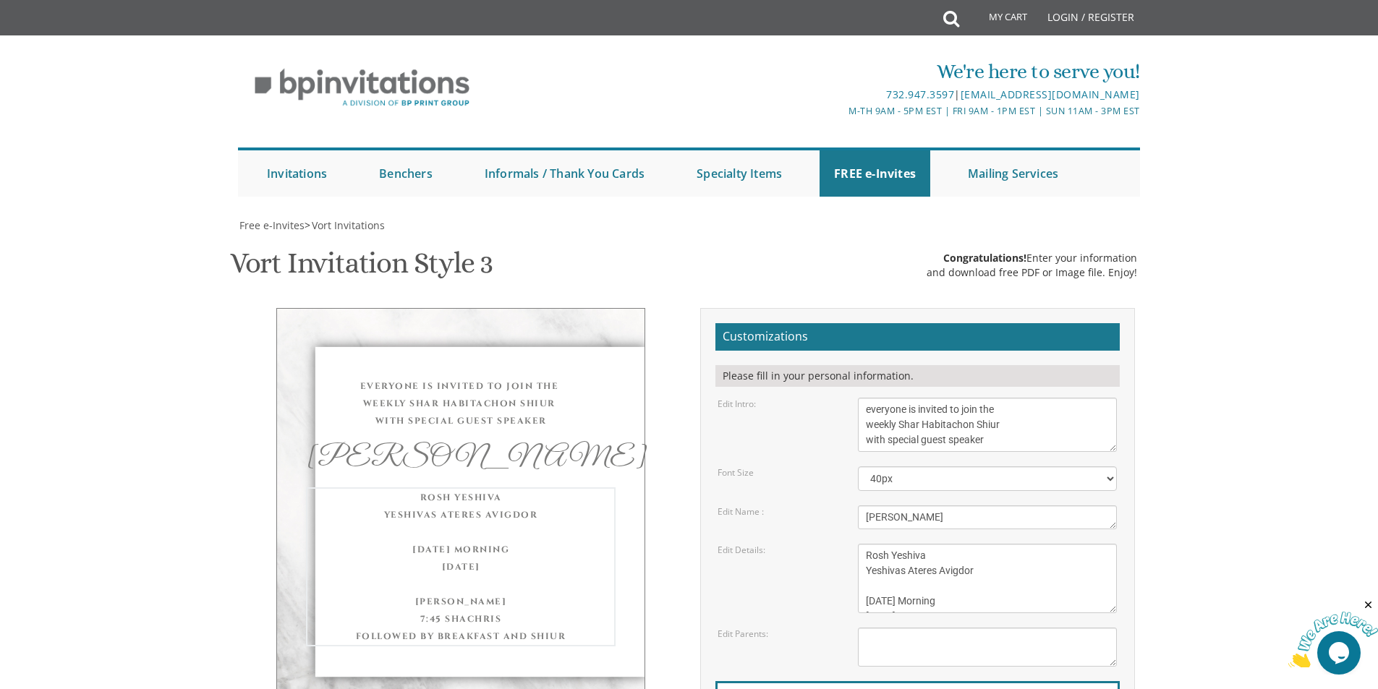
click at [1009, 544] on textarea "Wednesday, June 8th Seven-Thirty PM The River Terrace 1094 River Avenue, Lakewo…" at bounding box center [987, 578] width 259 height 69
click at [909, 398] on textarea "With gratitude to Hashem We would like to invite you to The vort of our dear ch…" at bounding box center [987, 425] width 259 height 54
click at [1020, 398] on textarea "With gratitude to Hashem We would like to invite you to The vort of our dear ch…" at bounding box center [987, 425] width 259 height 54
click at [988, 506] on textarea "Eliezer & Baila" at bounding box center [987, 518] width 259 height 24
click at [1007, 398] on textarea "With gratitude to Hashem We would like to invite you to The vort of our dear ch…" at bounding box center [987, 425] width 259 height 54
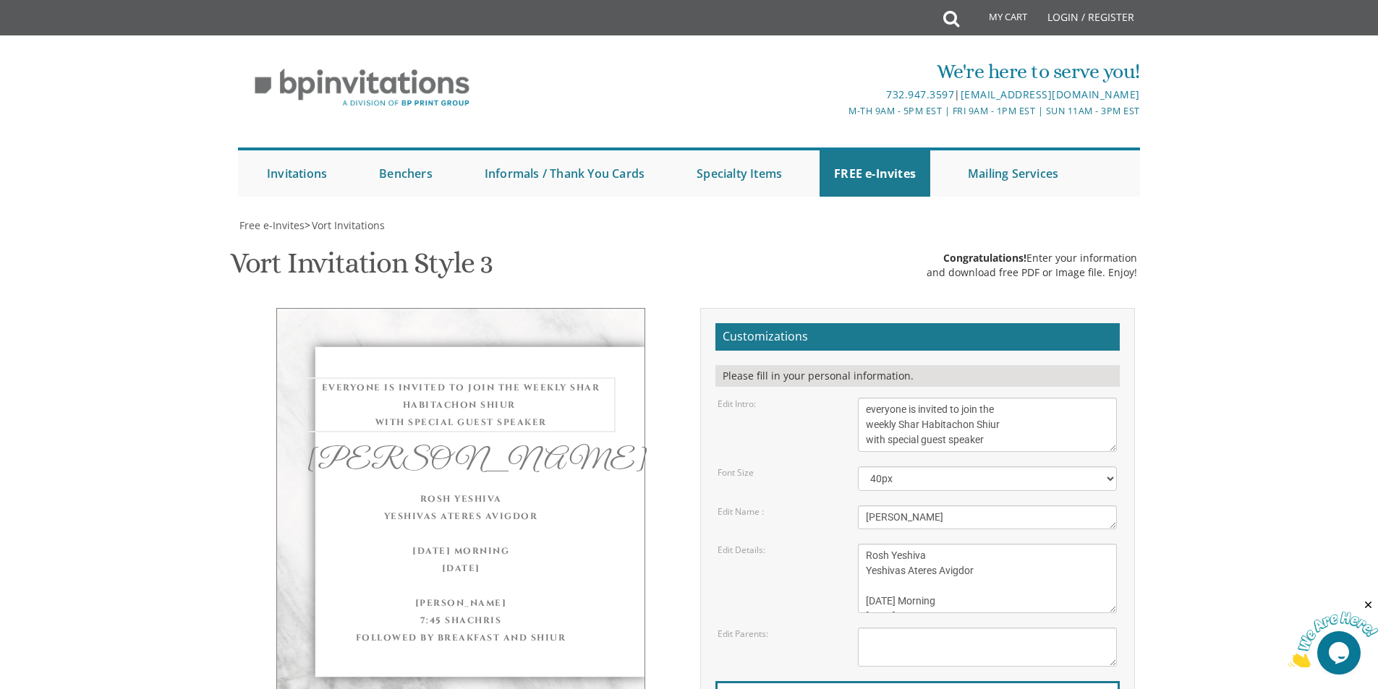
click at [565, 447] on div "Rabbi Yisroel Brog" at bounding box center [461, 461] width 310 height 29
click at [485, 378] on div "everyone is invited to join the weekly Shar Habitachon Shiur with special guest…" at bounding box center [461, 404] width 310 height 52
click at [488, 378] on div "everyone is invited to join the weekly Shar Habitachon Shiur with special guest…" at bounding box center [461, 404] width 310 height 52
click at [507, 378] on div "everyone is invited to join the weekly Shar Habitachon Shiur with special guest…" at bounding box center [461, 404] width 310 height 52
click at [972, 398] on textarea "With gratitude to Hashem We would like to invite you to The vort of our dear ch…" at bounding box center [987, 425] width 259 height 54
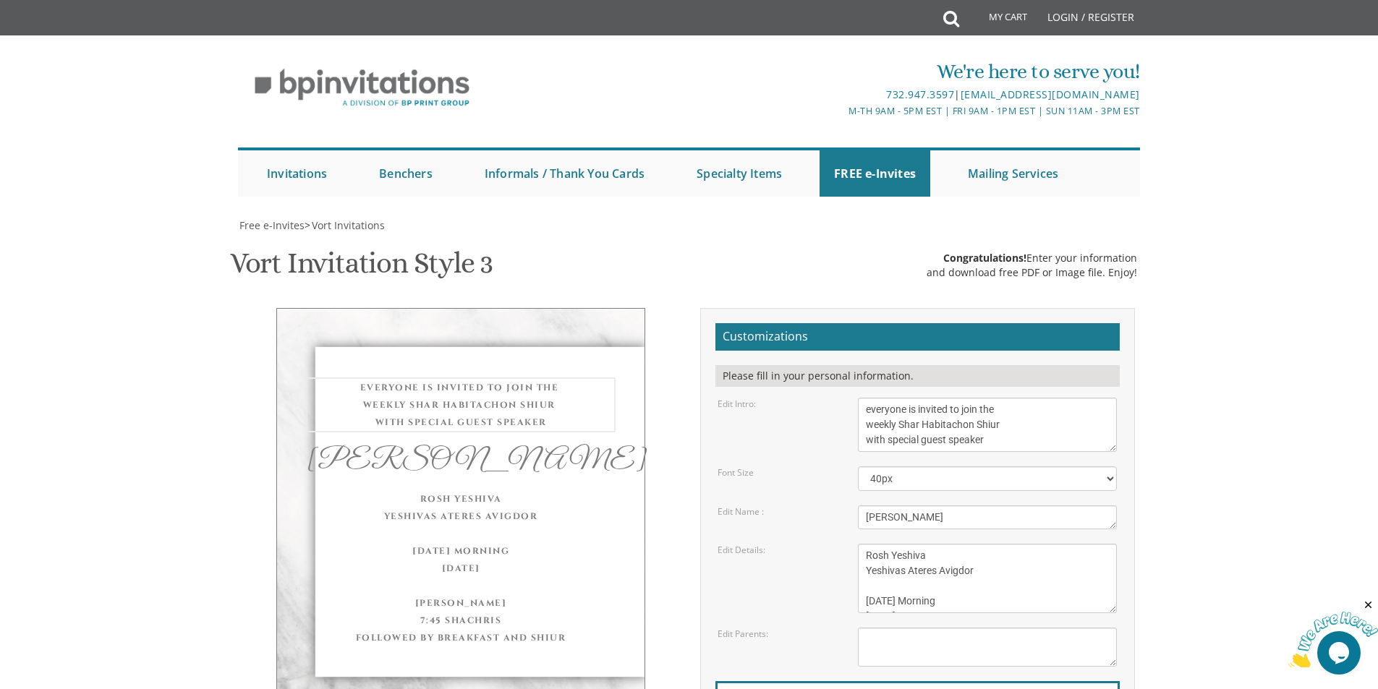
click at [866, 398] on textarea "With gratitude to Hashem We would like to invite you to The vort of our dear ch…" at bounding box center [987, 425] width 259 height 54
click at [1021, 398] on textarea "With gratitude to Hashem We would like to invite you to The vort of our dear ch…" at bounding box center [987, 425] width 259 height 54
click at [1004, 398] on textarea "With gratitude to Hashem We would like to invite you to The vort of our dear ch…" at bounding box center [987, 425] width 259 height 54
click at [1006, 398] on textarea "With gratitude to Hashem We would like to invite you to The vort of our dear ch…" at bounding box center [987, 425] width 259 height 54
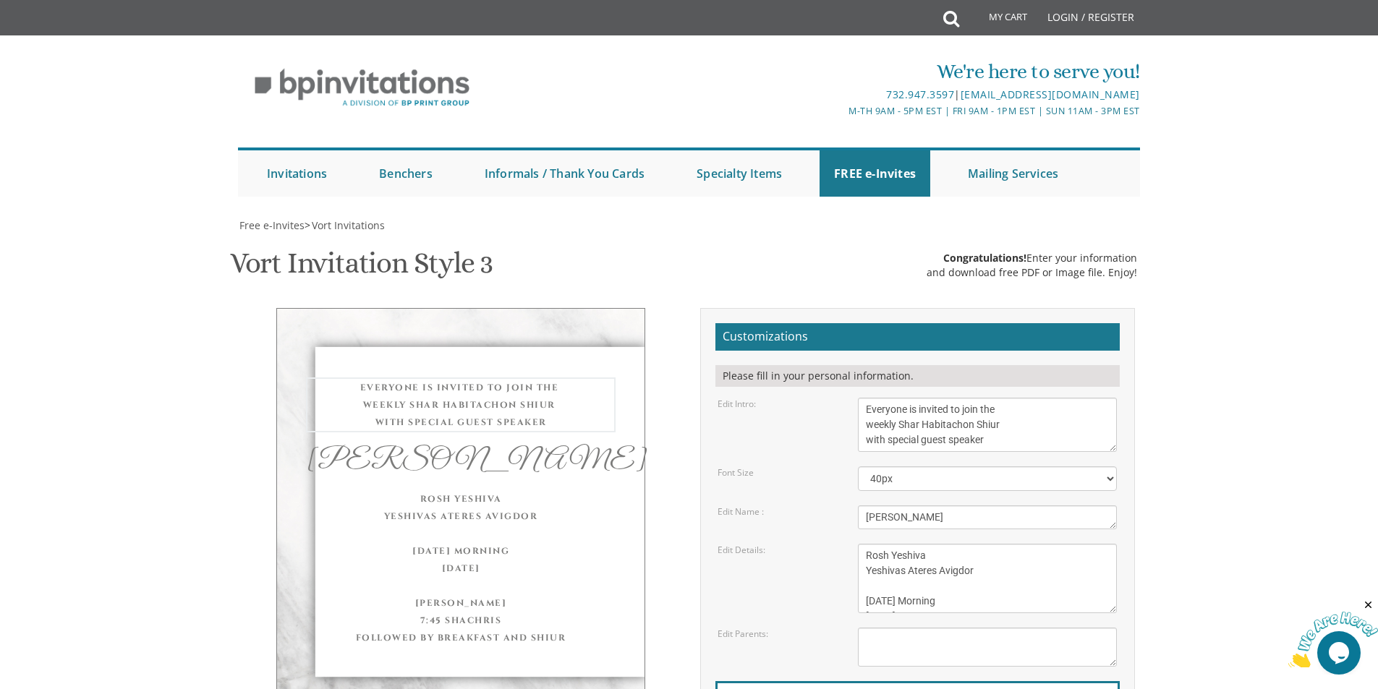
type textarea "Everyone is invited to join the weekly Shar Habitachon Shiur with special guest…"
click at [982, 506] on textarea "Eliezer & Baila" at bounding box center [987, 518] width 259 height 24
click at [995, 544] on textarea "Wednesday, June 8th Seven-Thirty PM The River Terrace 1094 River Avenue, Lakewo…" at bounding box center [987, 578] width 259 height 69
click at [978, 544] on textarea "Wednesday, June 8th Seven-Thirty PM The River Terrace 1094 River Avenue, Lakewo…" at bounding box center [987, 578] width 259 height 69
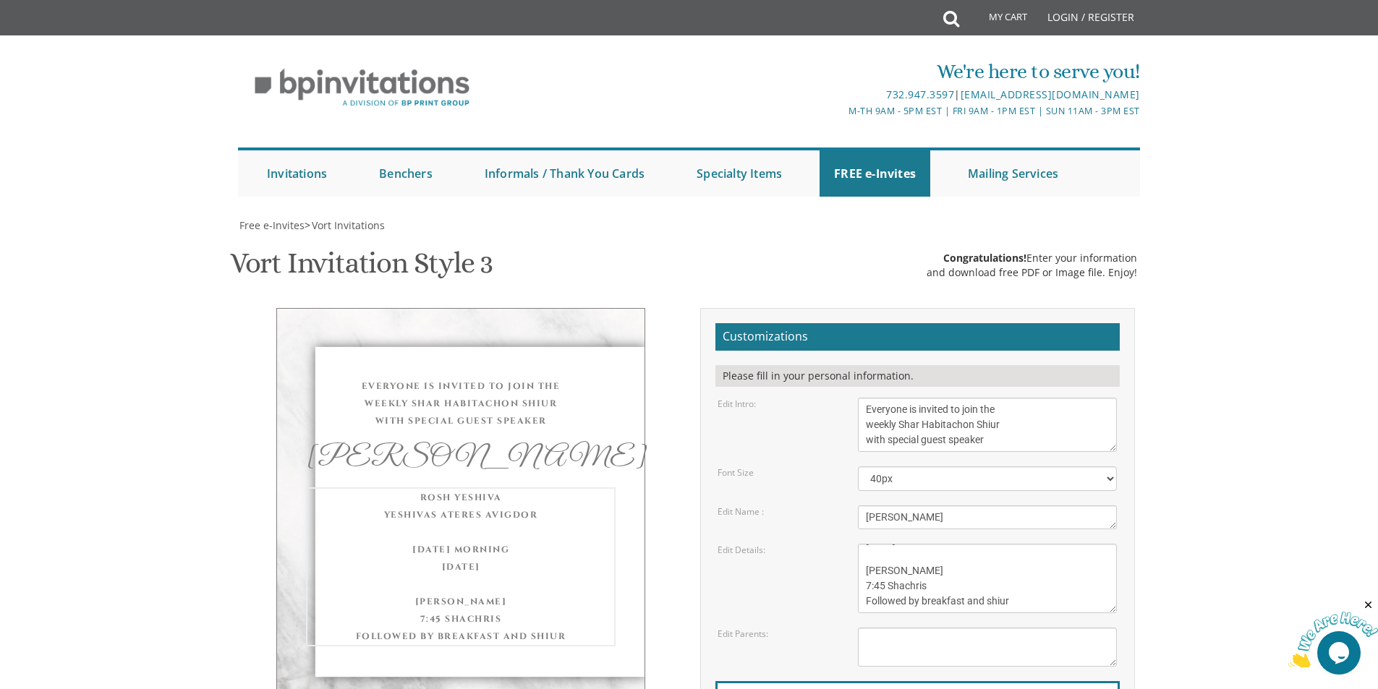
click at [1022, 544] on textarea "Wednesday, June 8th Seven-Thirty PM The River Terrace 1094 River Avenue, Lakewo…" at bounding box center [987, 578] width 259 height 69
click at [887, 381] on form "Customizations Please fill in your personal information. Edit Intro: With grati…" at bounding box center [918, 559] width 404 height 472
click at [888, 628] on textarea "Mendy and Leah Klein Dovid and Rena Friedman" at bounding box center [987, 647] width 259 height 39
click at [912, 628] on textarea "Mendy and Leah Klein Dovid and Rena Friedman" at bounding box center [987, 647] width 259 height 39
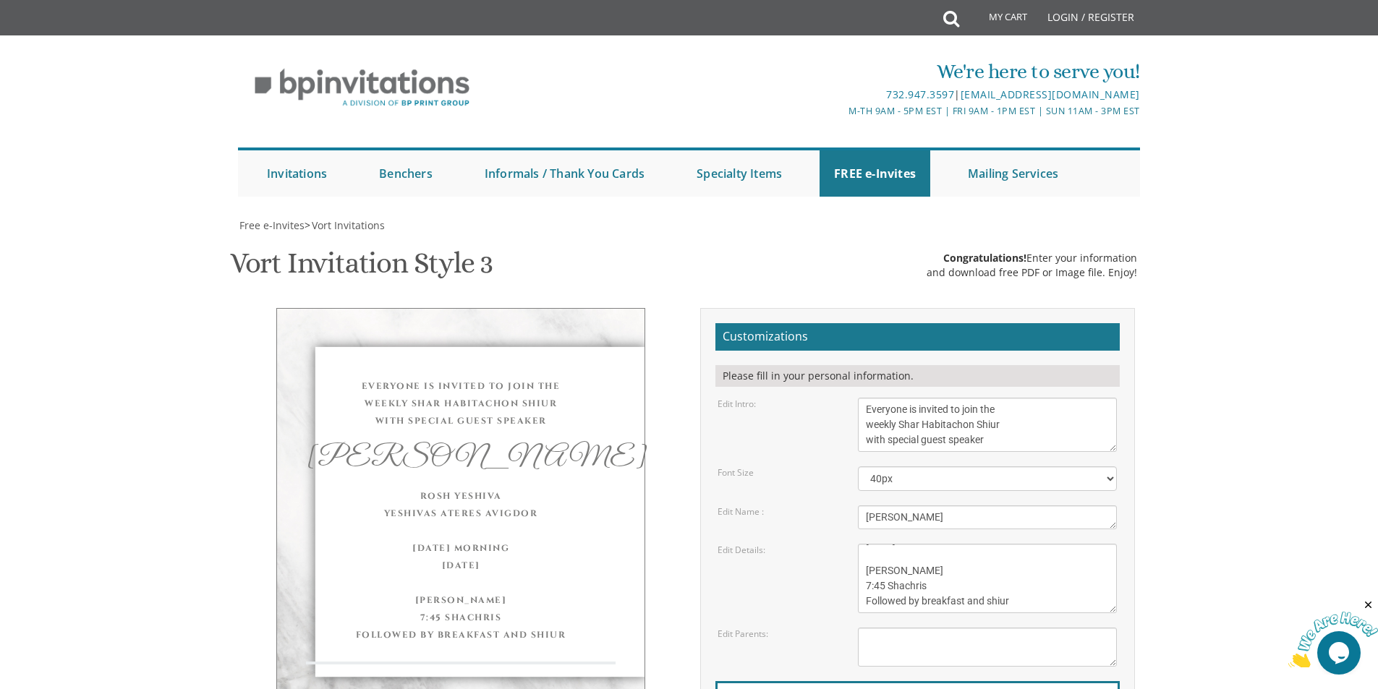
click at [912, 628] on textarea "Mendy and Leah Klein Dovid and Rena Friedman" at bounding box center [987, 647] width 259 height 39
type input "shoshanafrd1@gmail.com"
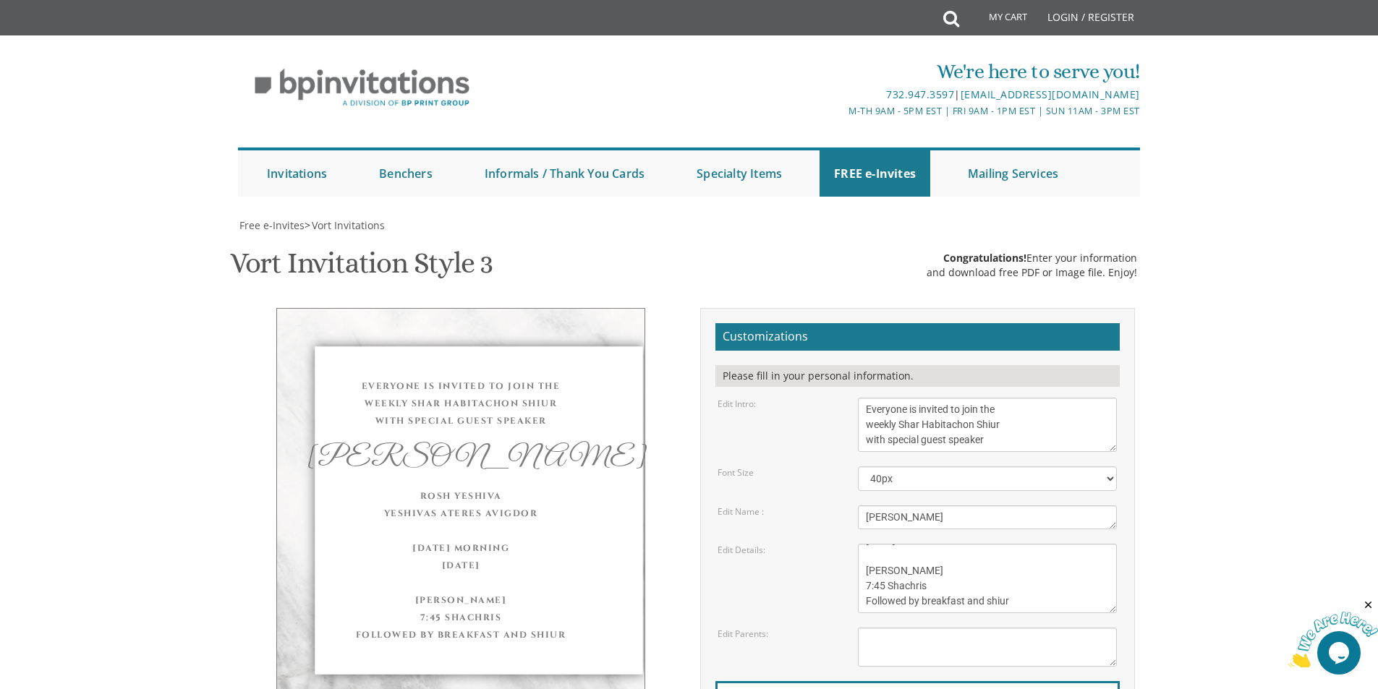
click at [1231, 307] on body "My Cart Total: View Cart Item(s) Submit My Cart Total: View Cart Item(s) Login …" at bounding box center [689, 602] width 1378 height 1205
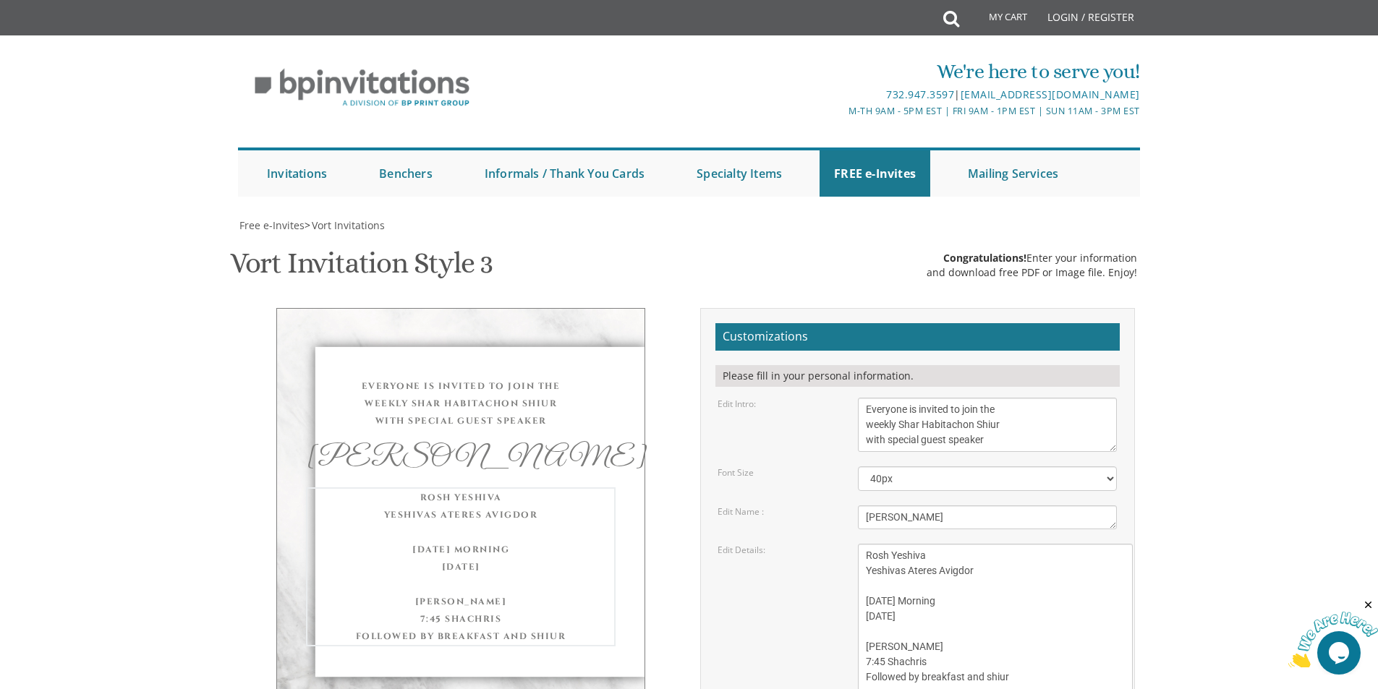
drag, startPoint x: 1111, startPoint y: 319, endPoint x: 1126, endPoint y: 407, distance: 89.0
click at [1126, 544] on textarea "Wednesday, June 8th Seven-Thirty PM The River Terrace 1094 River Avenue, Lakewo…" at bounding box center [995, 622] width 275 height 157
click at [1054, 398] on textarea "With gratitude to Hashem We would like to invite you to The vort of our dear ch…" at bounding box center [987, 425] width 259 height 54
drag, startPoint x: 1113, startPoint y: 159, endPoint x: 1119, endPoint y: 252, distance: 93.6
click at [1119, 398] on textarea "With gratitude to Hashem We would like to invite you to The vort of our dear ch…" at bounding box center [991, 472] width 266 height 148
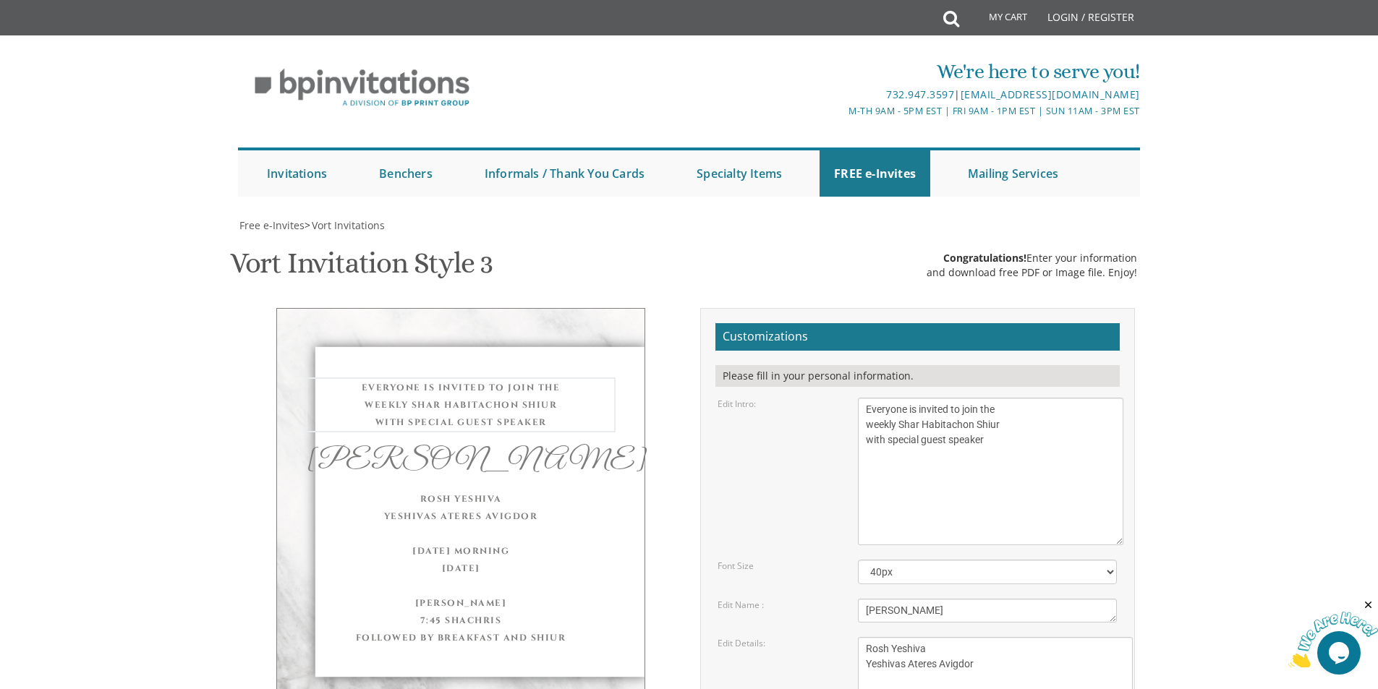
click at [1027, 398] on textarea "With gratitude to Hashem We would like to invite you to The vort of our dear ch…" at bounding box center [991, 472] width 266 height 148
click at [946, 398] on textarea "With gratitude to Hashem We would like to invite you to The vort of our dear ch…" at bounding box center [991, 472] width 266 height 148
click at [948, 398] on textarea "With gratitude to Hashem We would like to invite you to The vort of our dear ch…" at bounding box center [991, 472] width 266 height 148
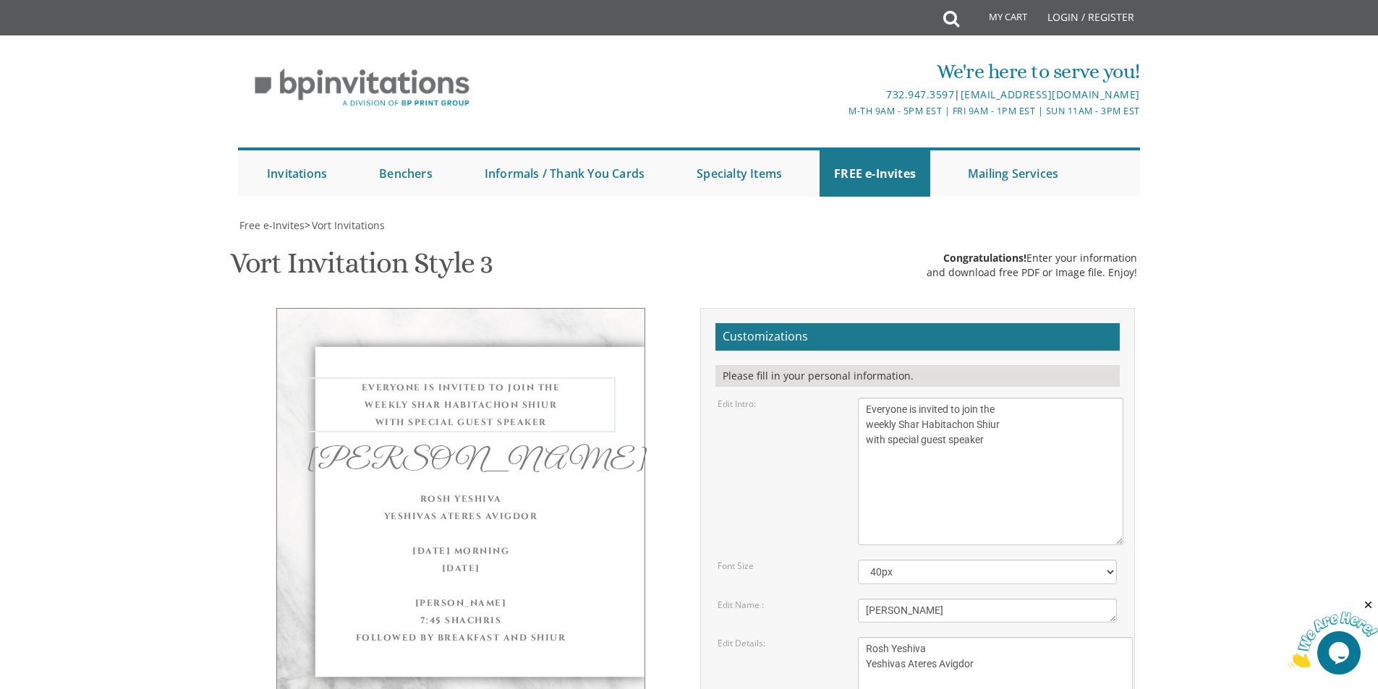
click at [1022, 398] on textarea "With gratitude to Hashem We would like to invite you to The vort of our dear ch…" at bounding box center [991, 472] width 266 height 148
click at [863, 398] on textarea "With gratitude to Hashem We would like to invite you to The vort of our dear ch…" at bounding box center [991, 472] width 266 height 148
click at [861, 398] on textarea "With gratitude to Hashem We would like to invite you to The vort of our dear ch…" at bounding box center [991, 472] width 266 height 148
click at [980, 599] on textarea "Eliezer & Baila" at bounding box center [987, 611] width 259 height 24
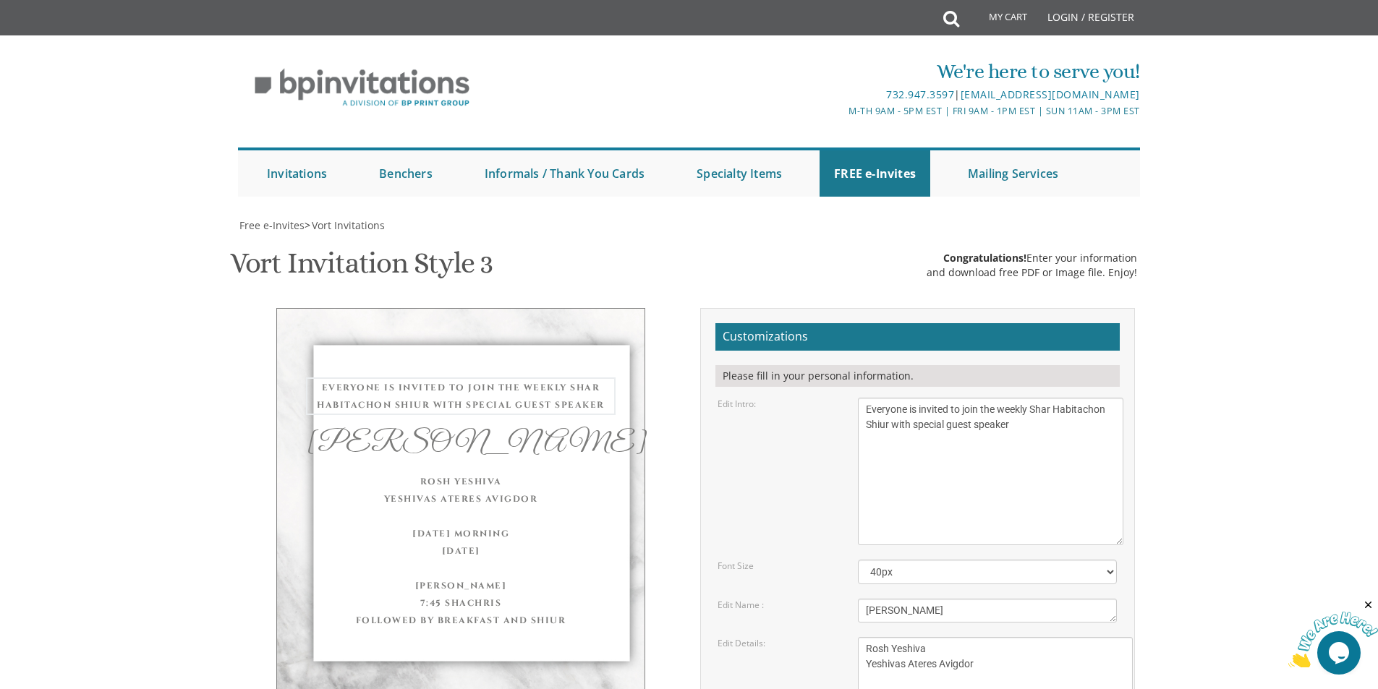
click at [1001, 398] on textarea "With gratitude to Hashem We would like to invite you to The vort of our dear ch…" at bounding box center [991, 472] width 266 height 148
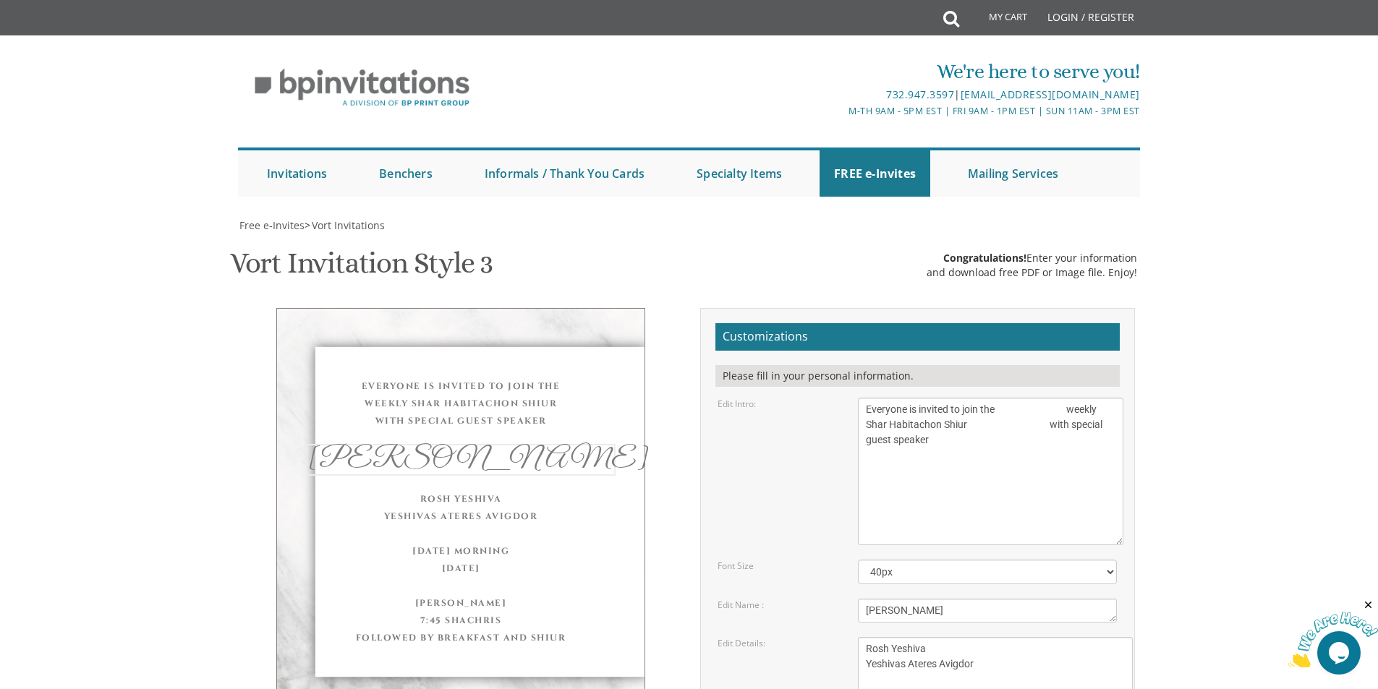
click at [971, 599] on textarea "Eliezer & Baila" at bounding box center [987, 611] width 259 height 24
click at [987, 398] on textarea "With gratitude to Hashem We would like to invite you to The vort of our dear ch…" at bounding box center [991, 472] width 266 height 148
drag, startPoint x: 866, startPoint y: 205, endPoint x: 908, endPoint y: 252, distance: 63.0
click at [866, 398] on textarea "With gratitude to Hashem We would like to invite you to The vort of our dear ch…" at bounding box center [991, 472] width 266 height 148
drag, startPoint x: 977, startPoint y: 211, endPoint x: 898, endPoint y: 212, distance: 79.6
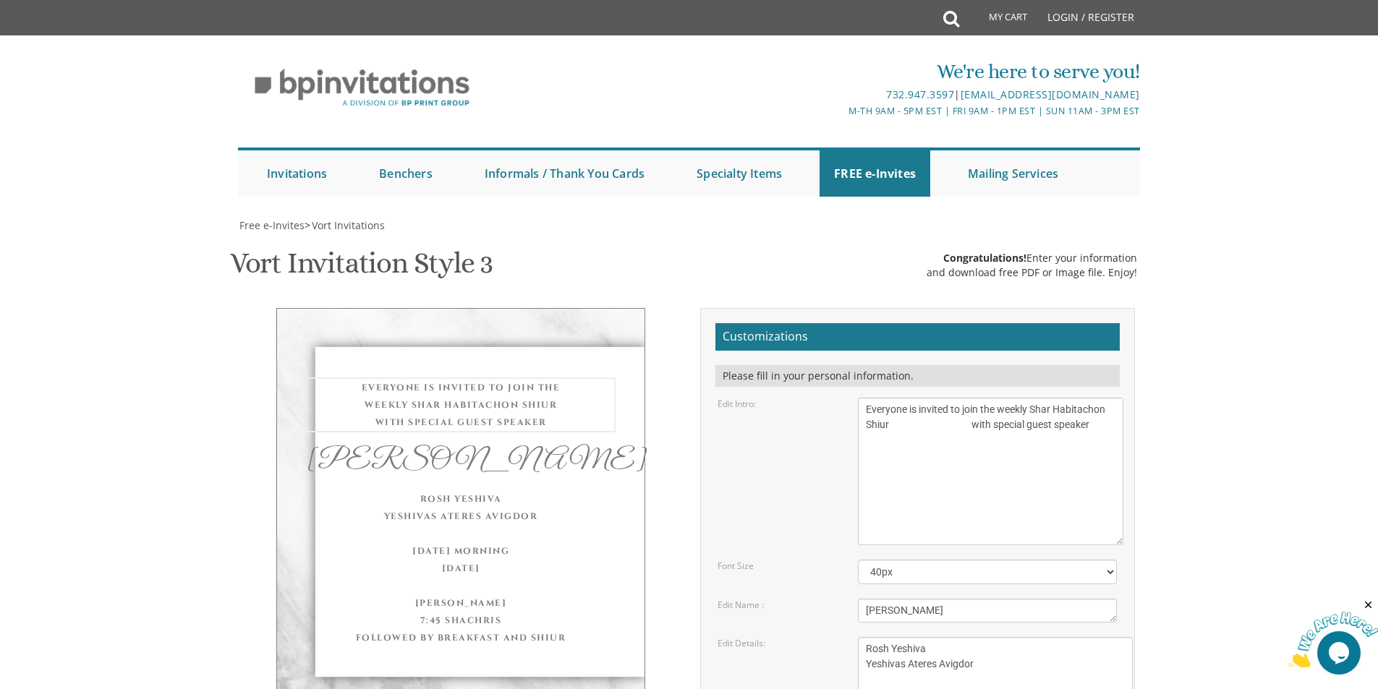
click at [896, 398] on textarea "With gratitude to Hashem We would like to invite you to The vort of our dear ch…" at bounding box center [991, 472] width 266 height 148
type textarea "Everyone is invited to join the weekly Shar Habitachon Shiur with special guest…"
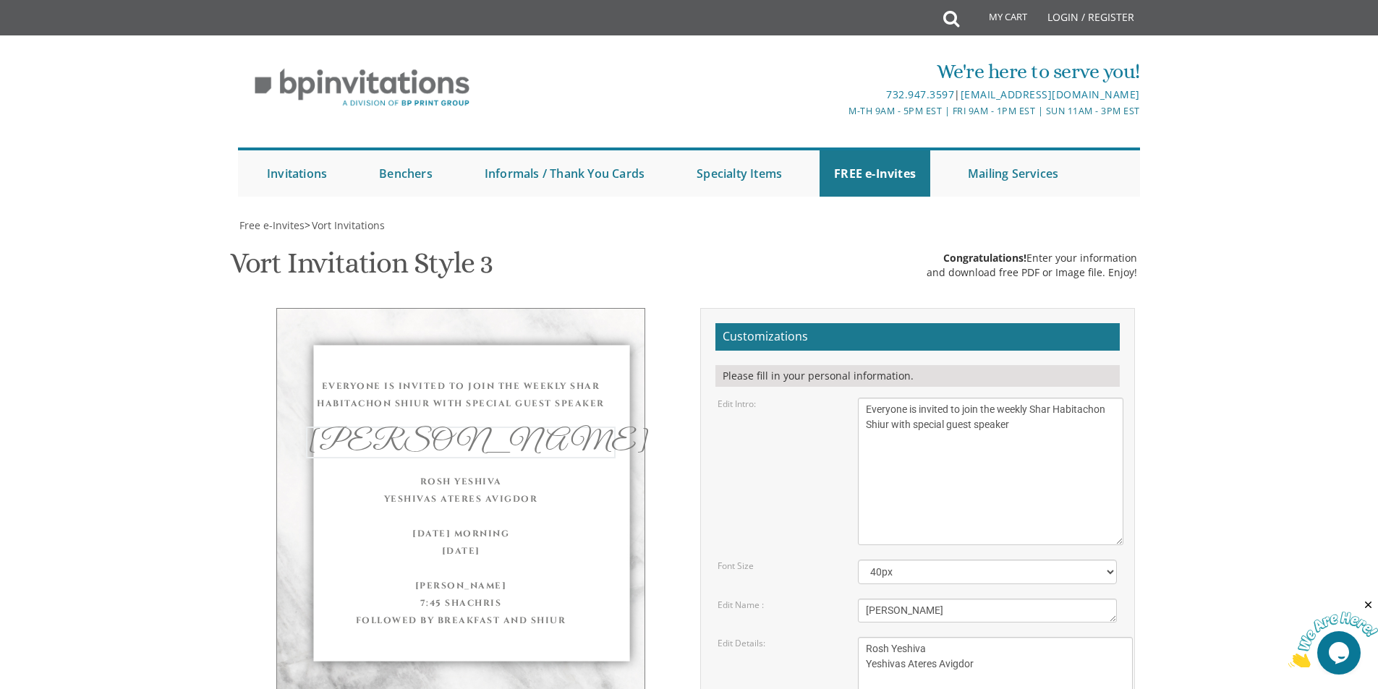
click at [956, 599] on textarea "Eliezer & Baila" at bounding box center [987, 611] width 259 height 24
click at [611, 574] on div "Everyone is invited to join the weekly Shar Habitachon Shiur with special guest…" at bounding box center [689, 654] width 913 height 693
